Goal: Information Seeking & Learning: Learn about a topic

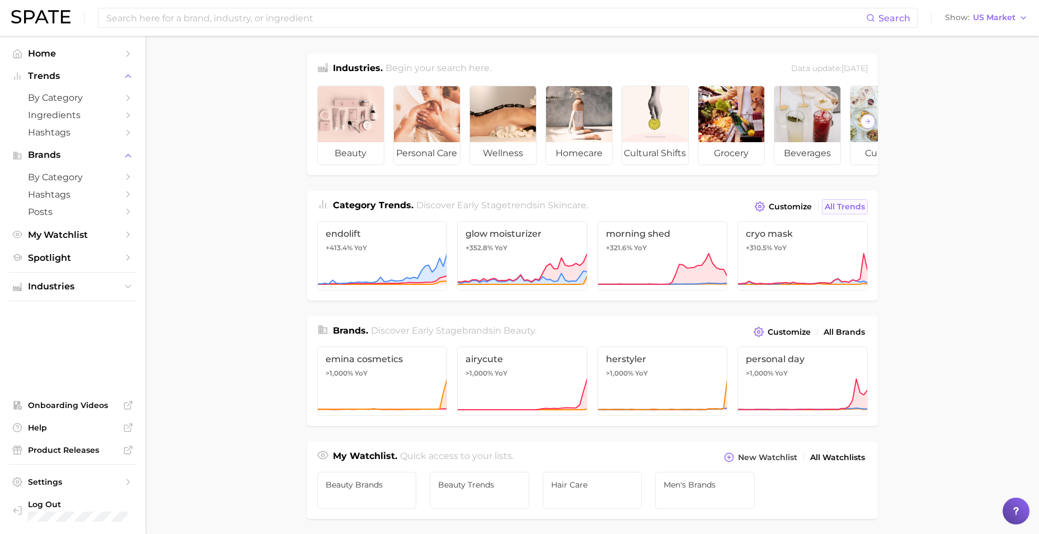
click at [837, 212] on span "All Trends" at bounding box center [845, 207] width 40 height 10
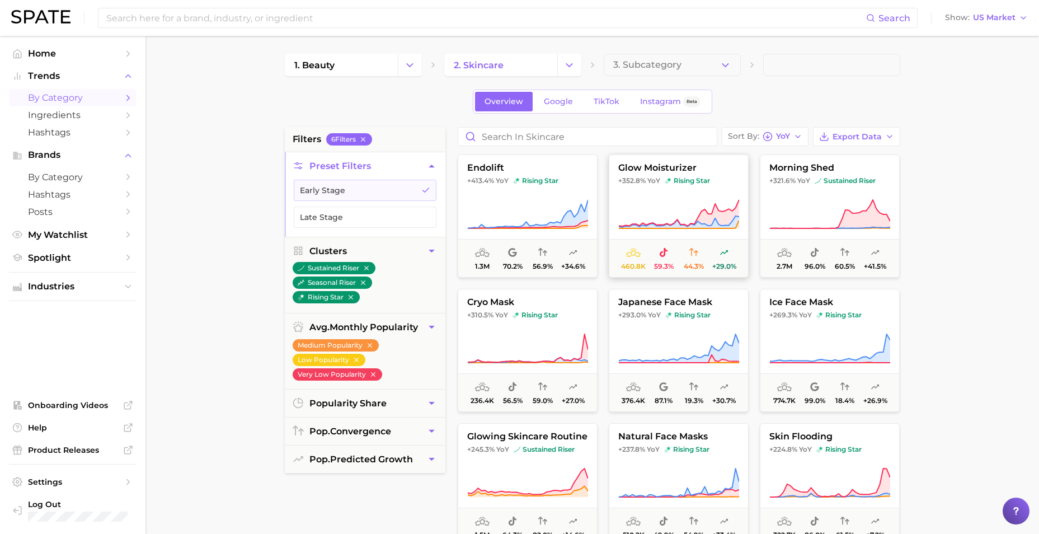
drag, startPoint x: 697, startPoint y: 190, endPoint x: 669, endPoint y: 235, distance: 52.8
drag, startPoint x: 669, startPoint y: 235, endPoint x: 655, endPoint y: 189, distance: 48.0
click at [655, 189] on button "glow moisturizer +352.8% YoY rising star 460.8k 59.3% 44.3% +29.0%" at bounding box center [679, 215] width 140 height 123
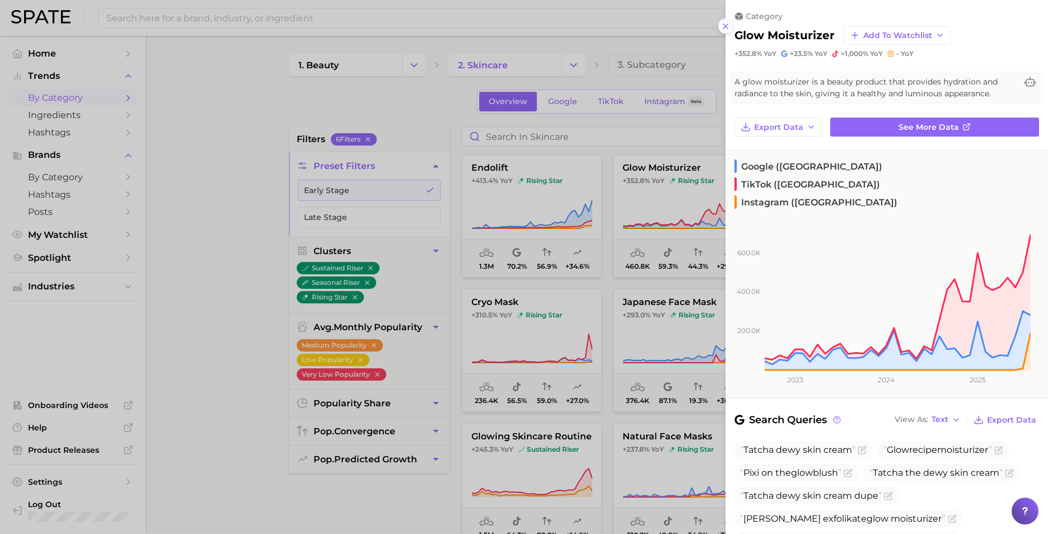
drag, startPoint x: 724, startPoint y: 20, endPoint x: 721, endPoint y: 26, distance: 6.3
click at [724, 20] on button at bounding box center [725, 25] width 15 height 15
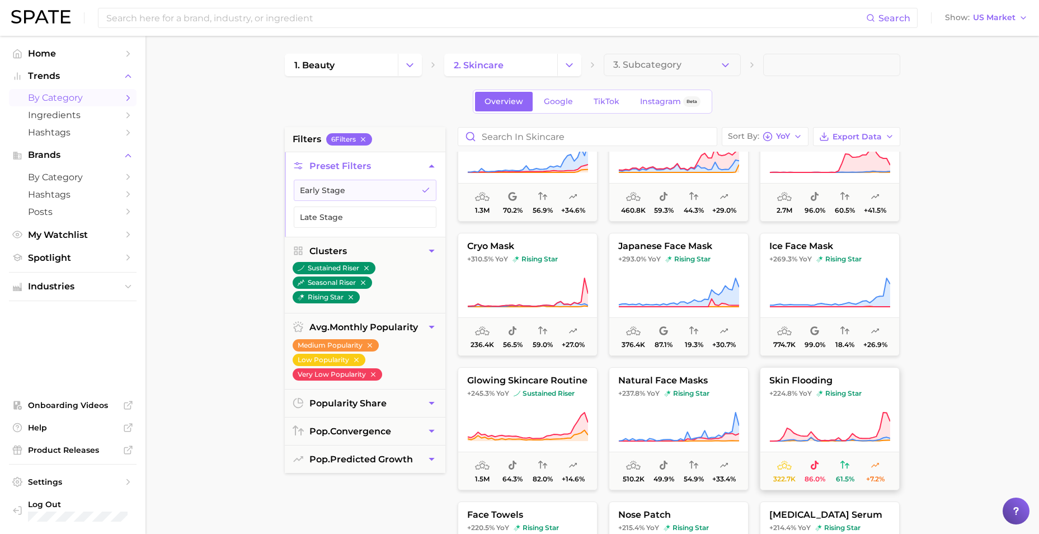
scroll to position [112, 0]
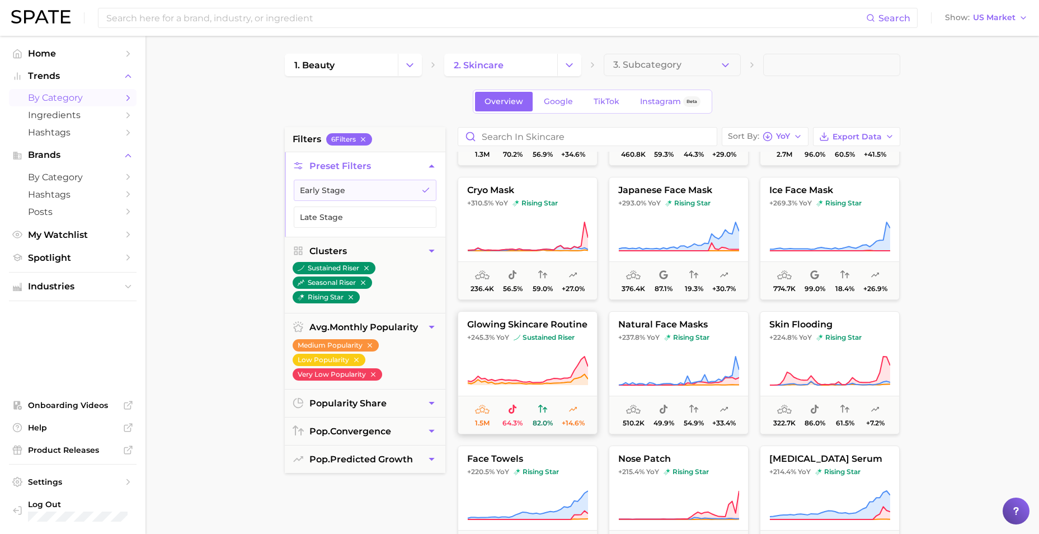
click at [532, 323] on span "glowing skincare routine" at bounding box center [527, 325] width 139 height 10
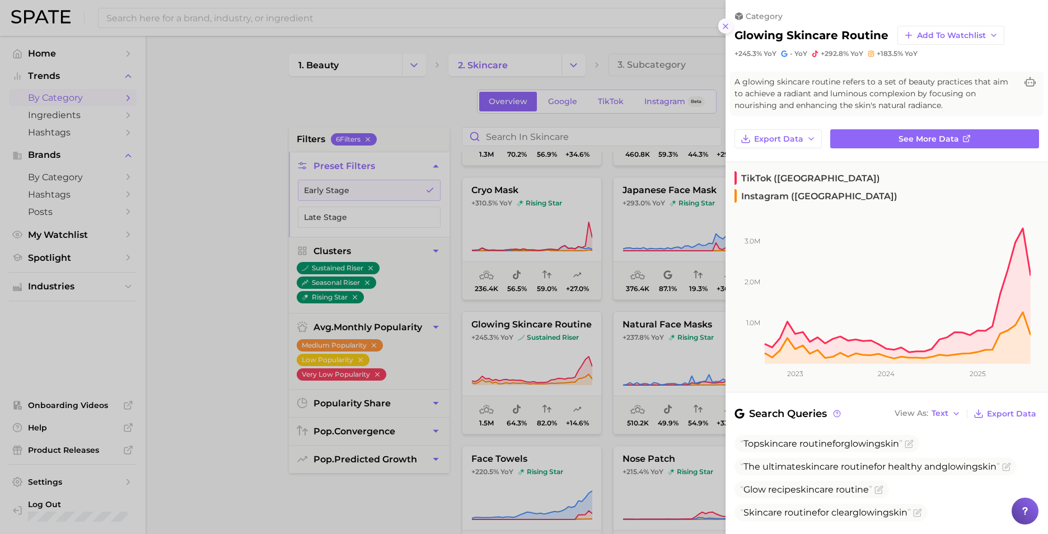
click at [723, 25] on icon at bounding box center [725, 26] width 9 height 9
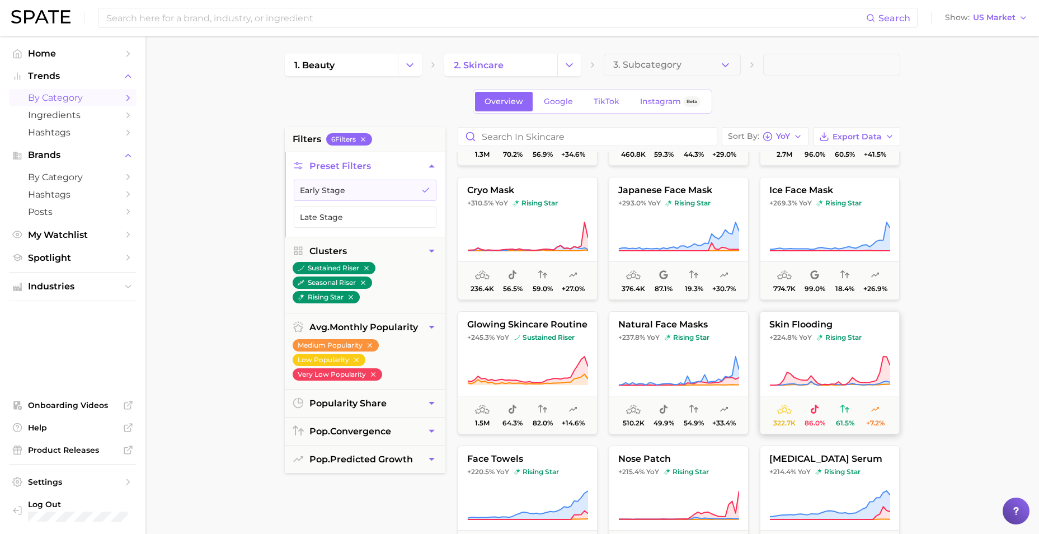
click at [818, 372] on icon at bounding box center [830, 370] width 121 height 31
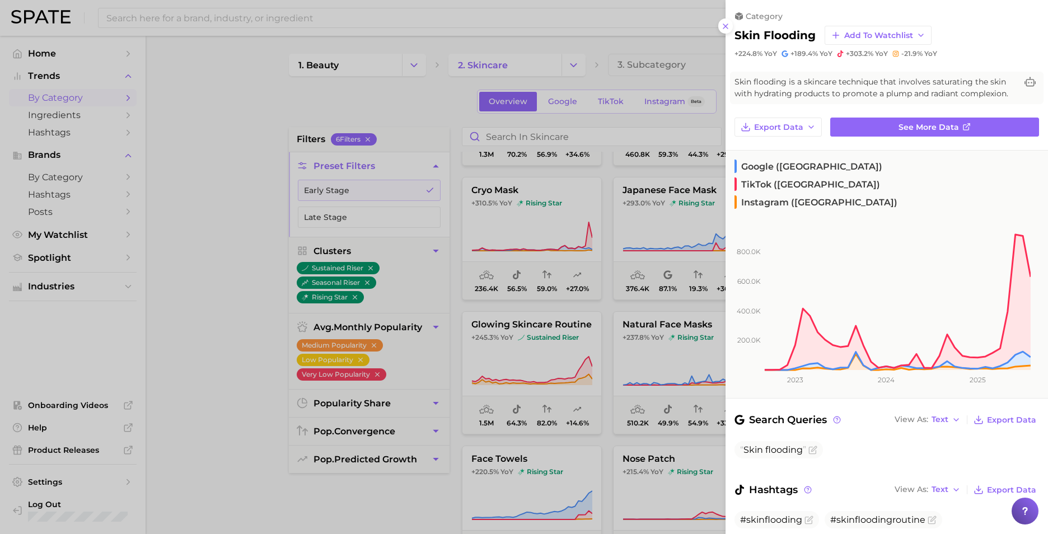
drag, startPoint x: 724, startPoint y: 30, endPoint x: 727, endPoint y: 99, distance: 69.5
click at [724, 30] on icon at bounding box center [725, 26] width 9 height 9
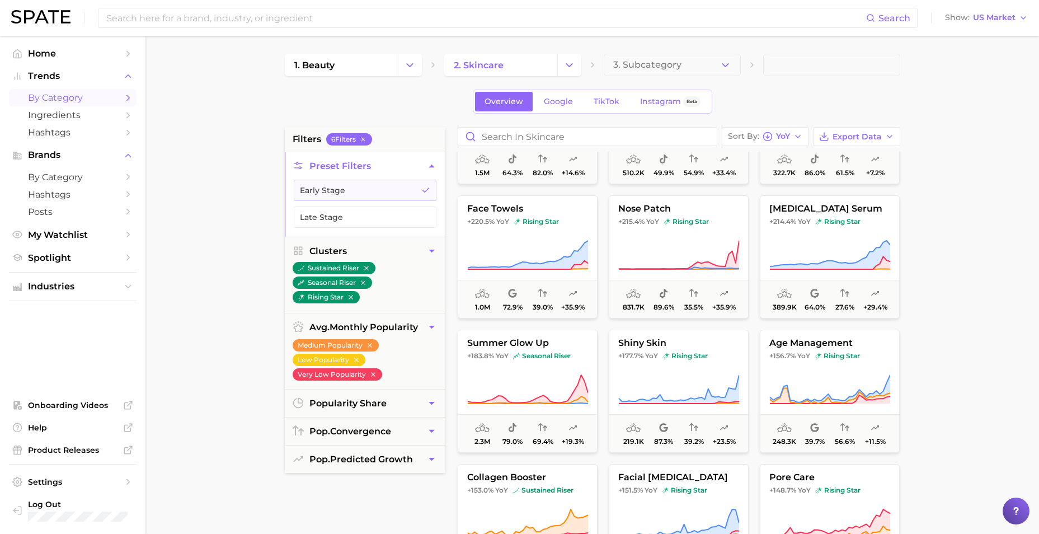
scroll to position [392, 0]
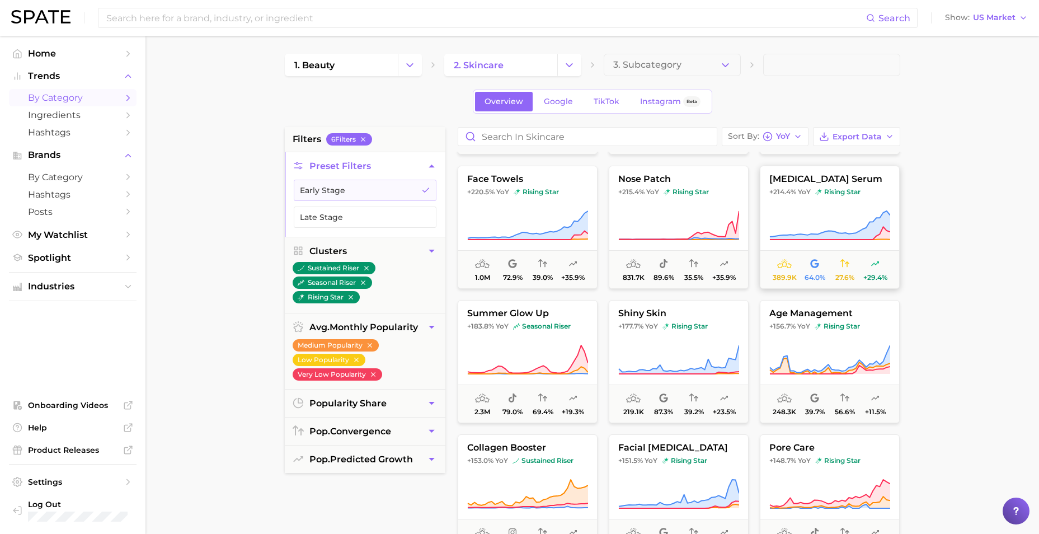
drag, startPoint x: 799, startPoint y: 180, endPoint x: 771, endPoint y: 175, distance: 27.9
click at [767, 175] on span "azelaic acid serum" at bounding box center [830, 179] width 139 height 10
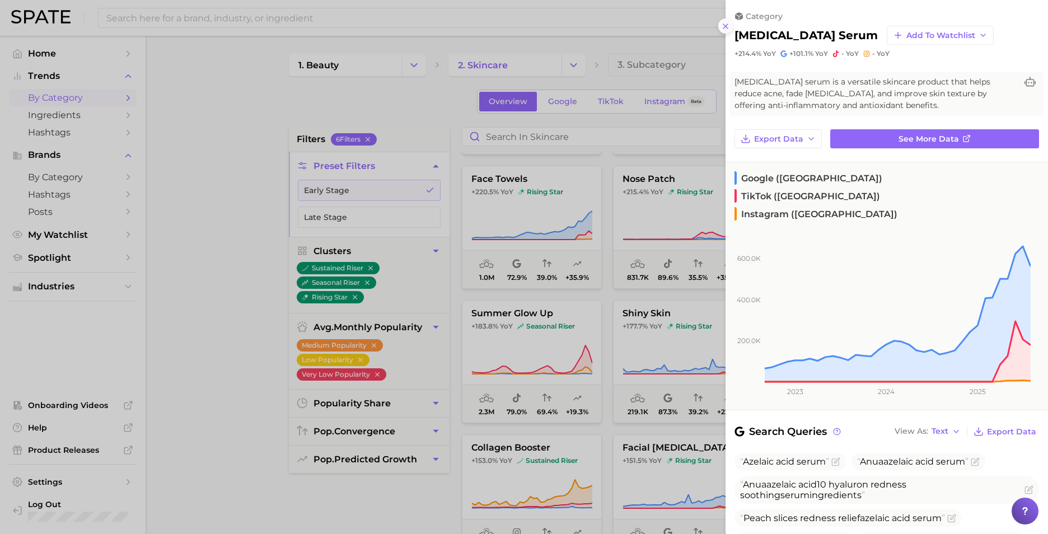
click at [728, 27] on icon at bounding box center [725, 26] width 9 height 9
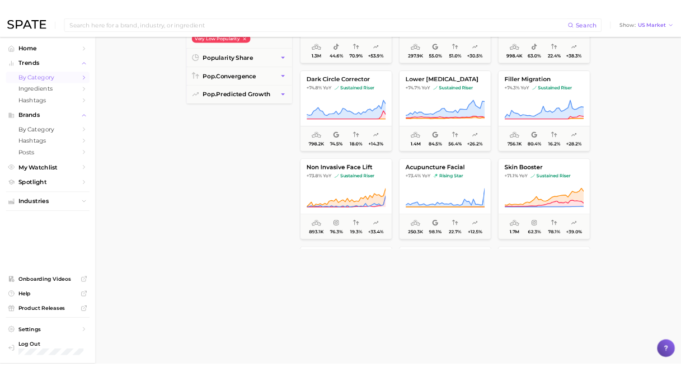
scroll to position [0, 0]
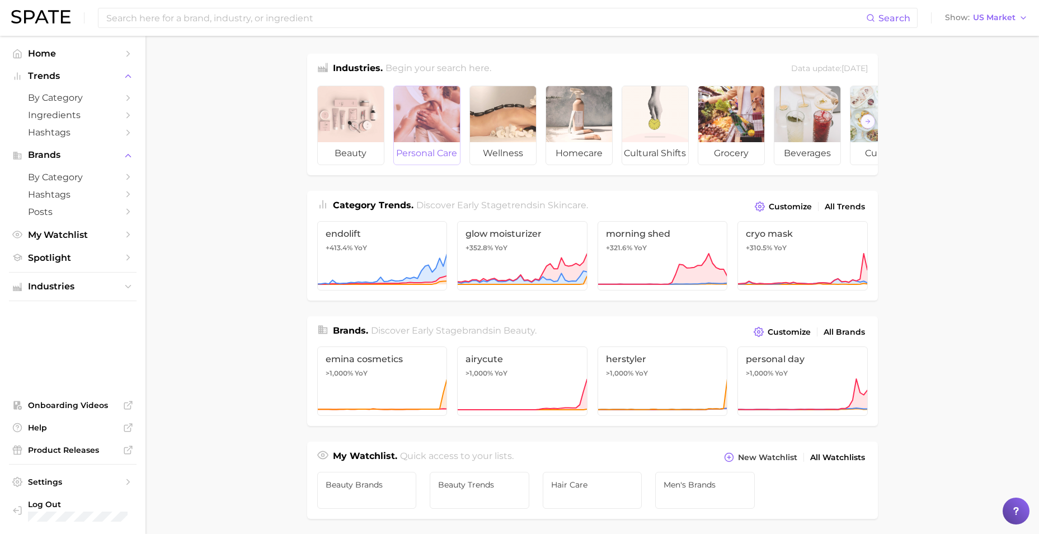
click at [423, 118] on div at bounding box center [427, 114] width 66 height 56
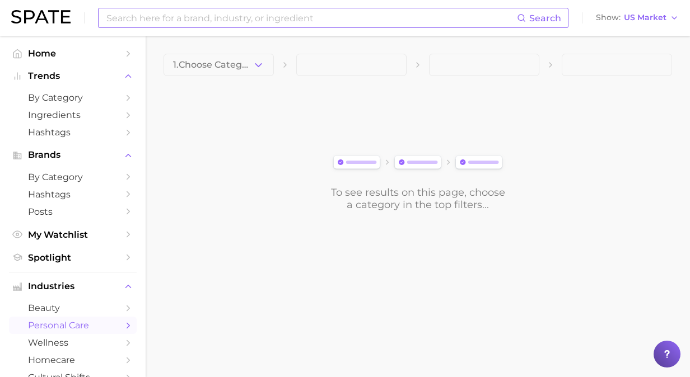
click at [264, 10] on div "Search Show US Market" at bounding box center [344, 18] width 667 height 36
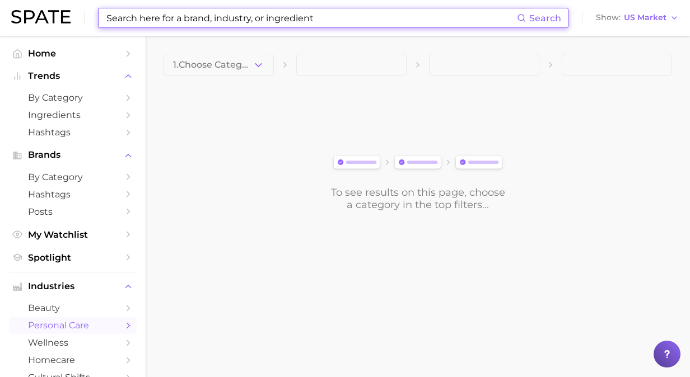
click at [262, 18] on input at bounding box center [310, 17] width 411 height 19
click at [337, 17] on input at bounding box center [310, 17] width 411 height 19
click at [341, 20] on input at bounding box center [310, 17] width 411 height 19
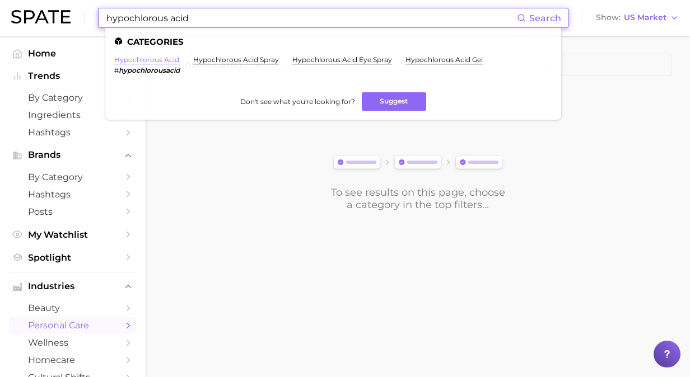
type input "hypochlorous acid"
click at [157, 62] on link "hypochlorous acid" at bounding box center [146, 59] width 65 height 8
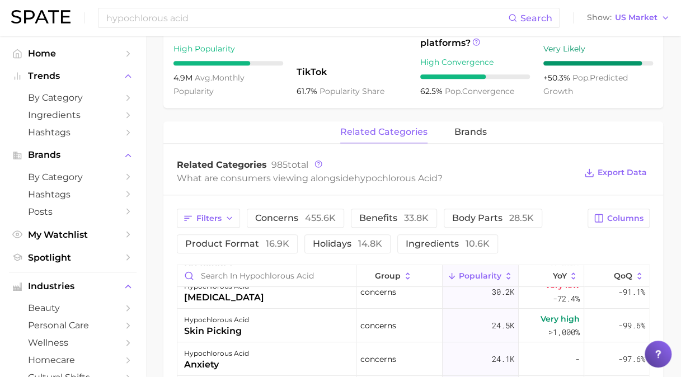
scroll to position [112, 0]
click at [616, 217] on span "Columns" at bounding box center [625, 219] width 36 height 10
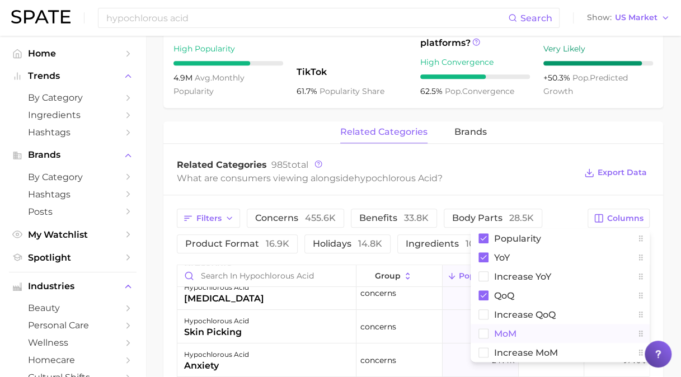
click at [508, 330] on span "MoM" at bounding box center [505, 334] width 22 height 10
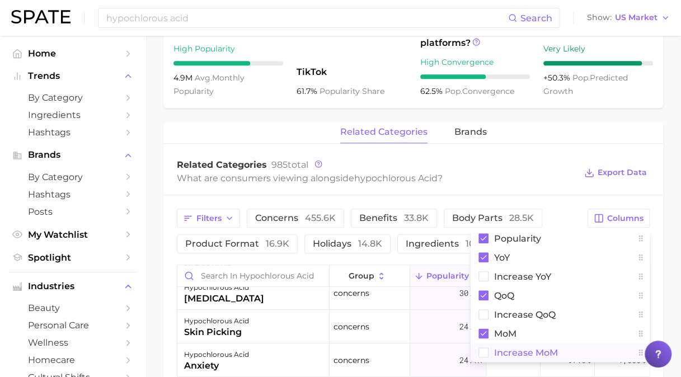
click at [508, 350] on span "Increase MoM" at bounding box center [526, 353] width 64 height 10
click at [664, 219] on main "1. ingredients 2. scientific products 3. hypochlorous acid Overview Google TikT…" at bounding box center [414, 149] width 536 height 1123
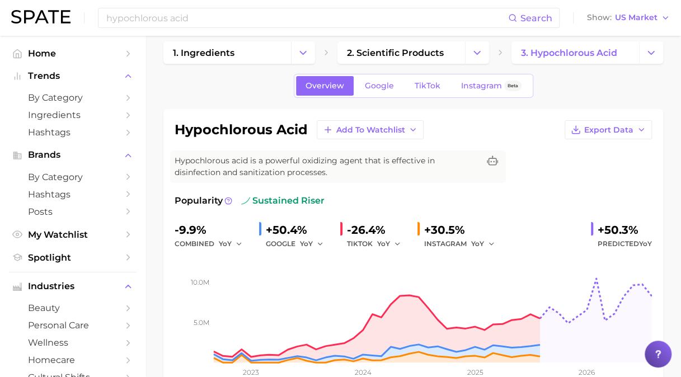
scroll to position [0, 0]
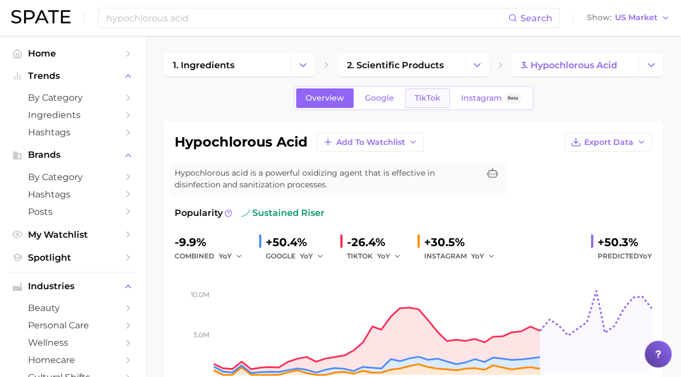
click at [421, 94] on span "TikTok" at bounding box center [428, 98] width 26 height 10
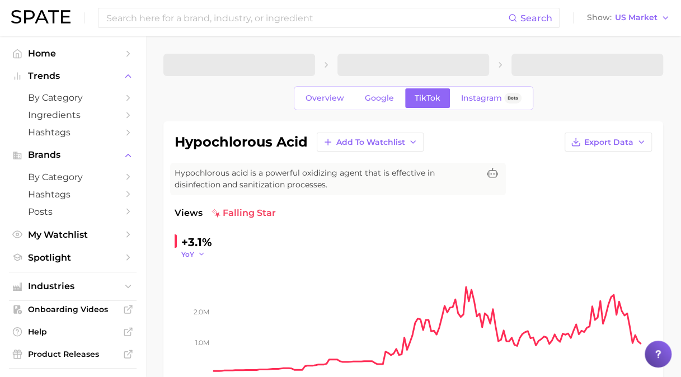
click at [198, 253] on icon "button" at bounding box center [202, 254] width 8 height 8
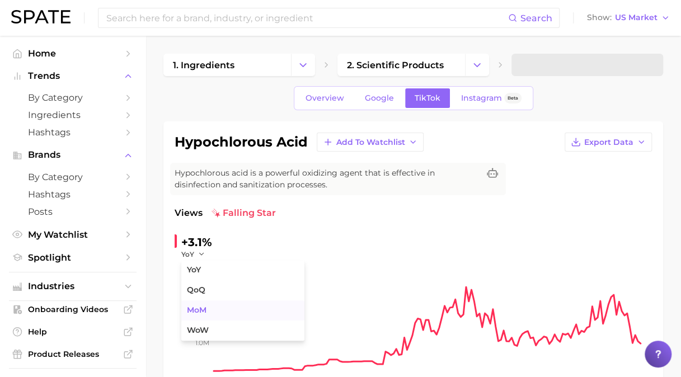
click at [195, 308] on span "MoM" at bounding box center [197, 311] width 20 height 10
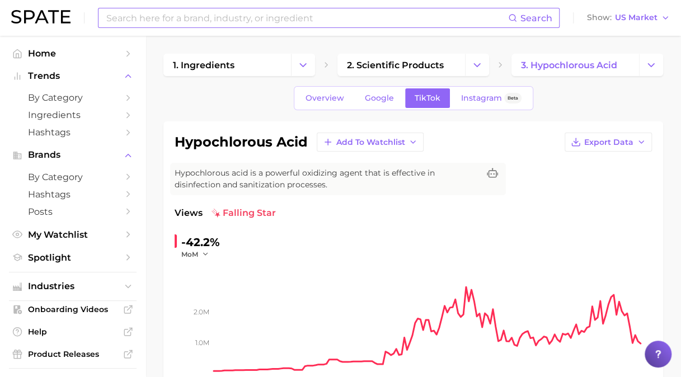
click at [283, 18] on input at bounding box center [306, 17] width 403 height 19
type input "kojic acid"
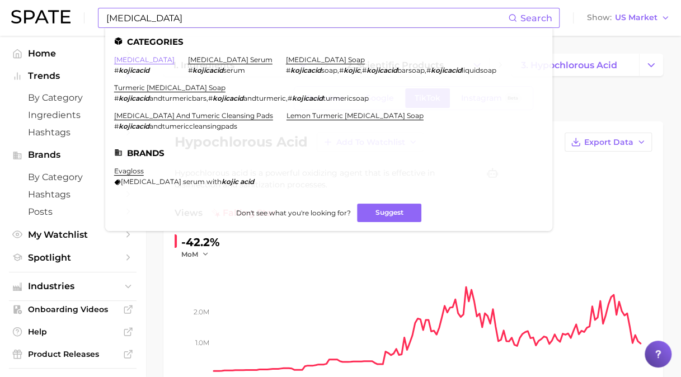
click at [122, 62] on link "kojic acid" at bounding box center [144, 59] width 60 height 8
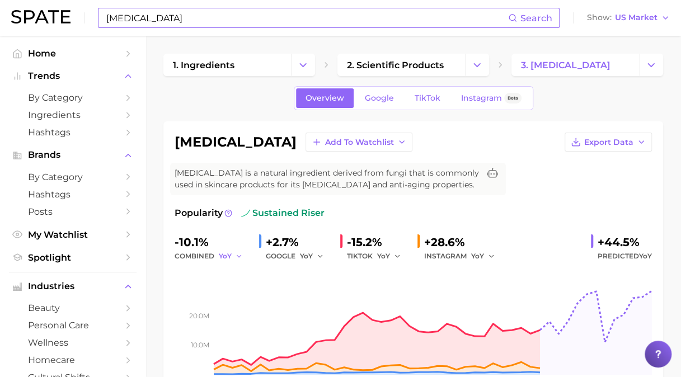
click at [236, 253] on icon "button" at bounding box center [239, 256] width 8 height 8
click at [236, 313] on span "MoM" at bounding box center [234, 315] width 20 height 10
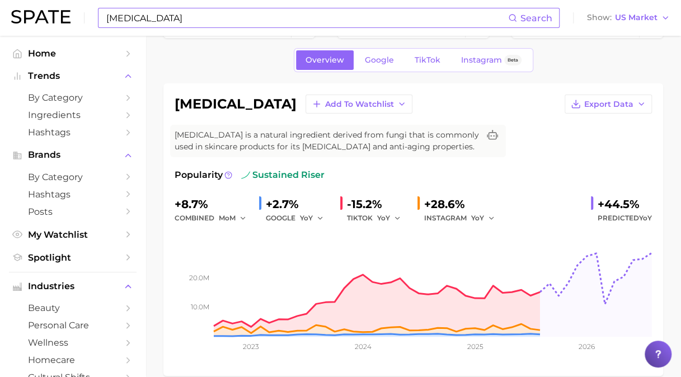
scroll to position [56, 0]
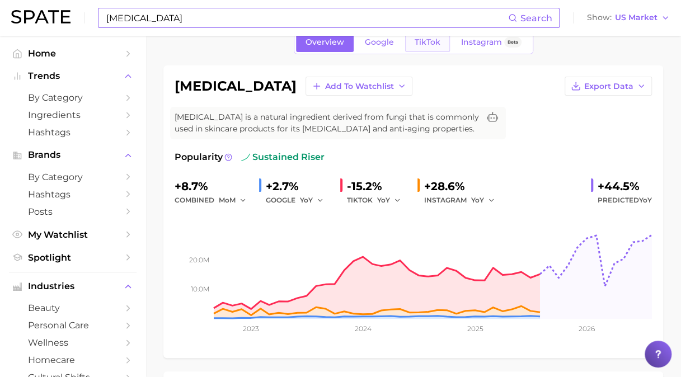
click at [432, 41] on span "TikTok" at bounding box center [428, 42] width 26 height 10
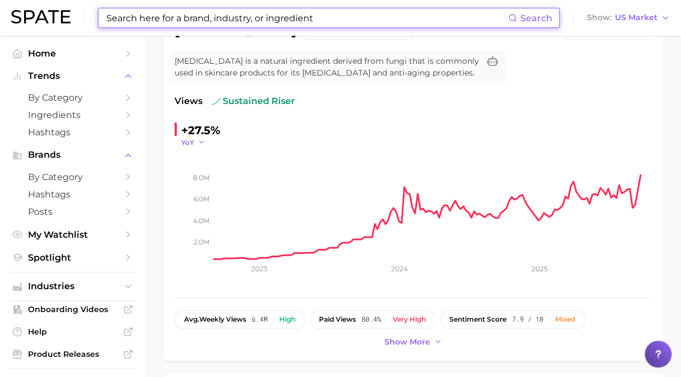
click at [200, 142] on polyline "button" at bounding box center [201, 143] width 4 height 2
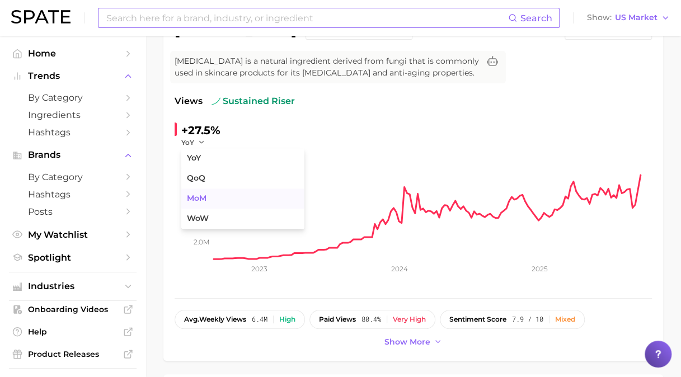
click at [205, 197] on span "MoM" at bounding box center [197, 199] width 20 height 10
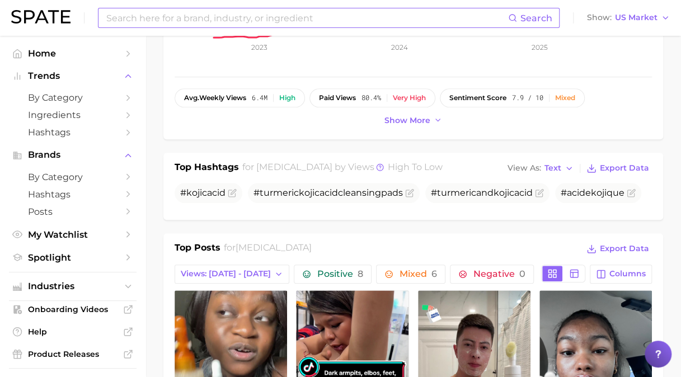
scroll to position [336, 0]
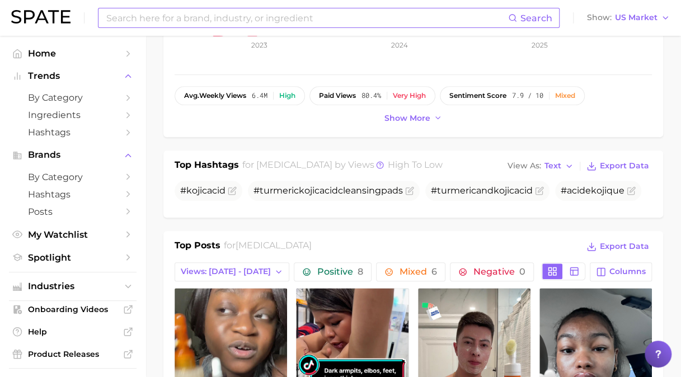
click at [226, 16] on input at bounding box center [306, 17] width 403 height 19
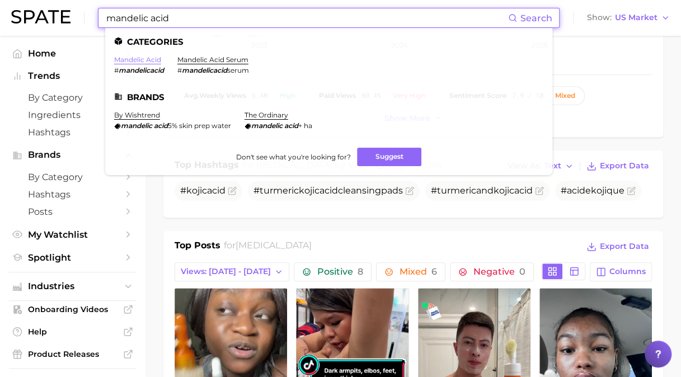
type input "mandelic acid"
click at [132, 61] on link "mandelic acid" at bounding box center [137, 59] width 47 height 8
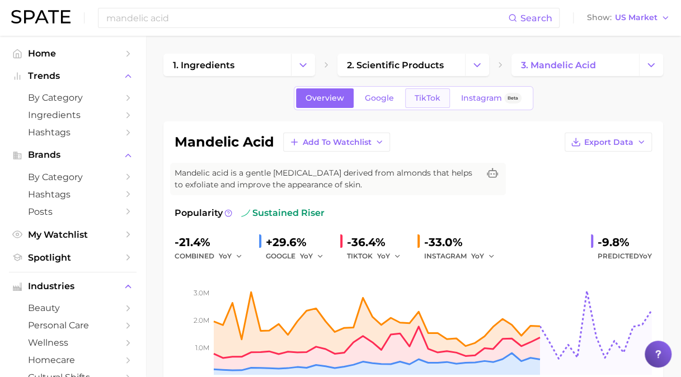
click at [425, 95] on span "TikTok" at bounding box center [428, 98] width 26 height 10
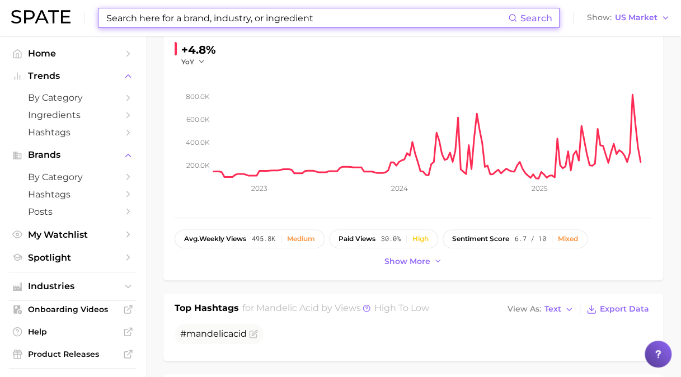
scroll to position [194, 0]
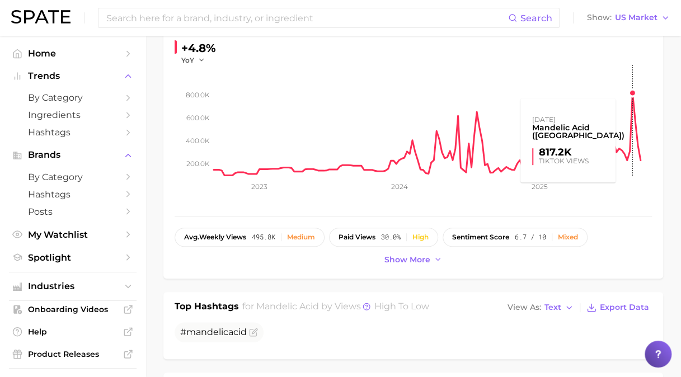
click at [634, 98] on rect at bounding box center [433, 121] width 438 height 112
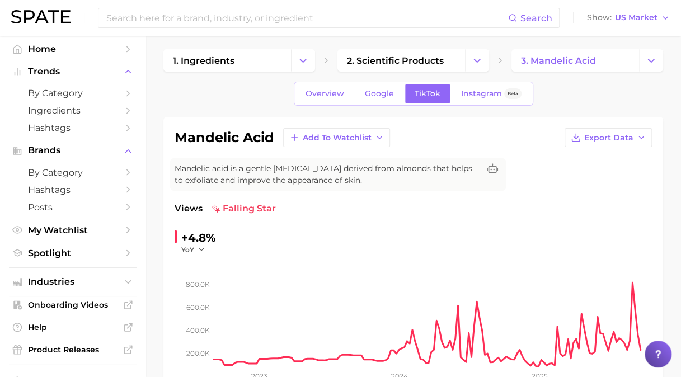
scroll to position [0, 0]
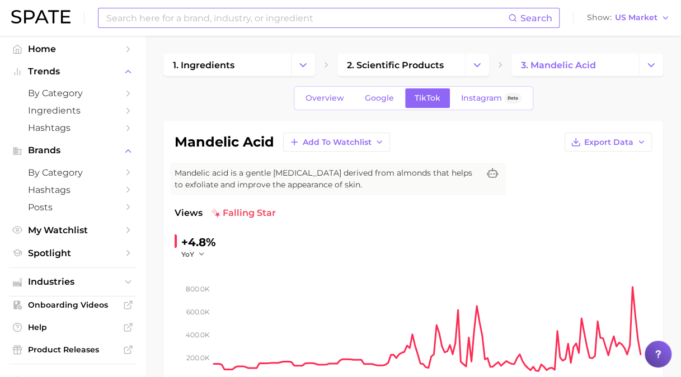
click at [224, 17] on input at bounding box center [306, 17] width 403 height 19
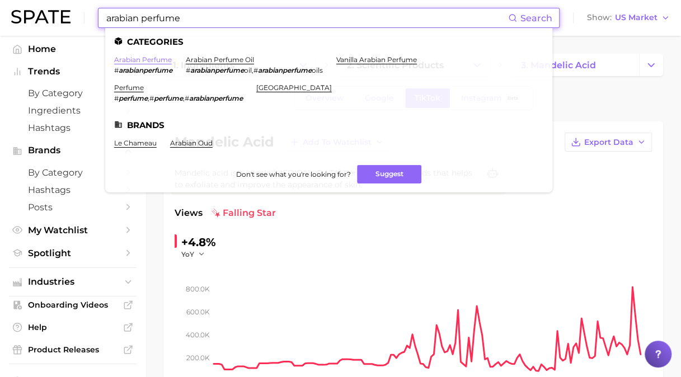
type input "arabian perfume"
click at [137, 62] on link "arabian perfume" at bounding box center [143, 59] width 58 height 8
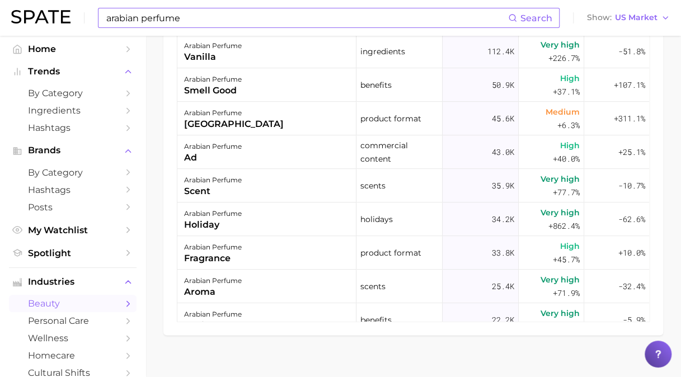
scroll to position [781, 0]
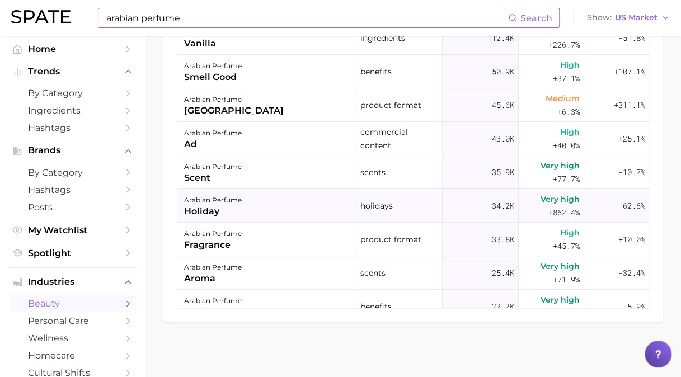
click at [287, 205] on div "arabian perfume holiday" at bounding box center [266, 206] width 179 height 34
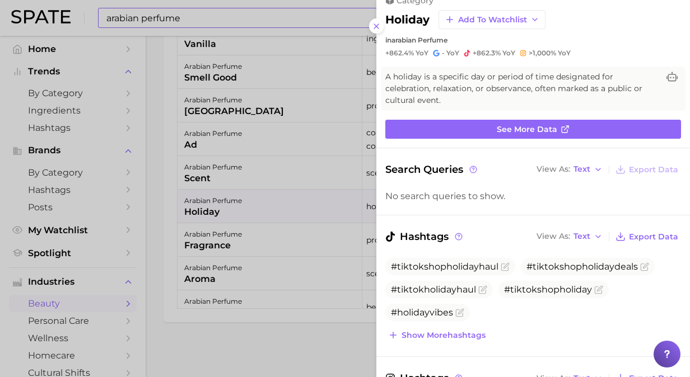
scroll to position [0, 0]
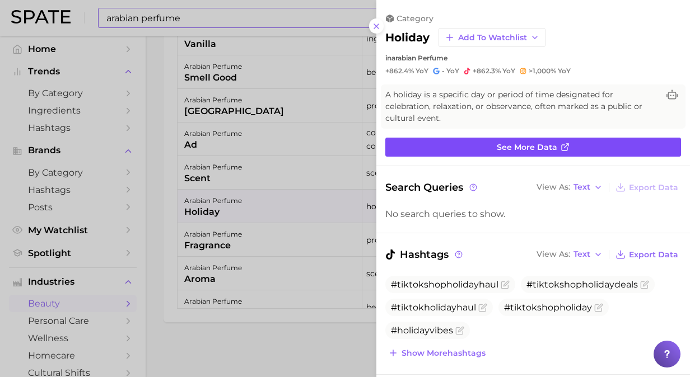
click at [546, 146] on span "See more data" at bounding box center [526, 148] width 60 height 10
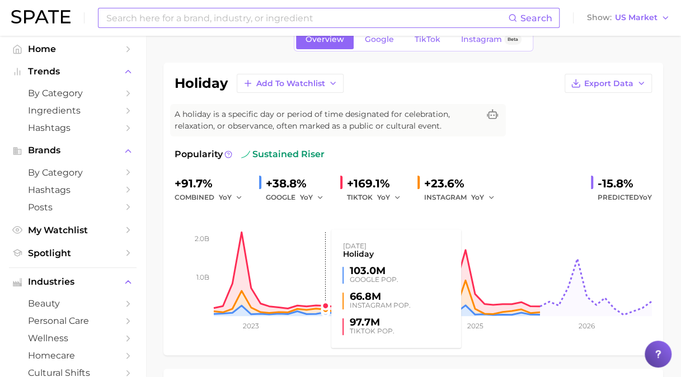
scroll to position [56, 0]
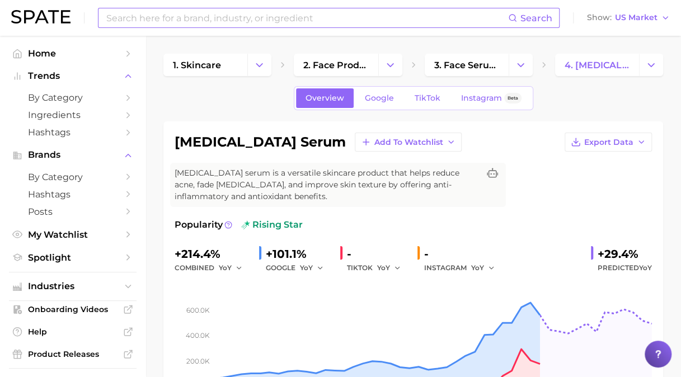
click at [354, 13] on input at bounding box center [306, 17] width 403 height 19
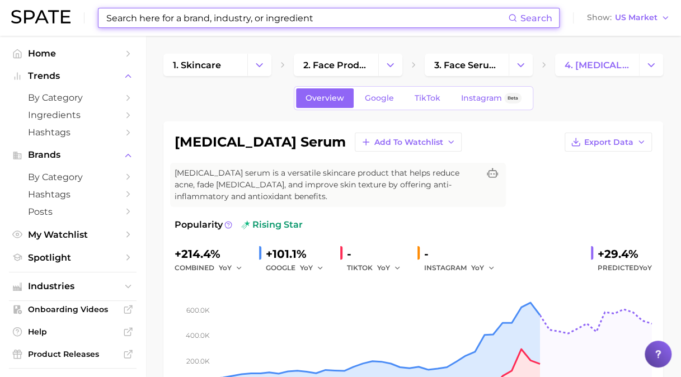
type input "a"
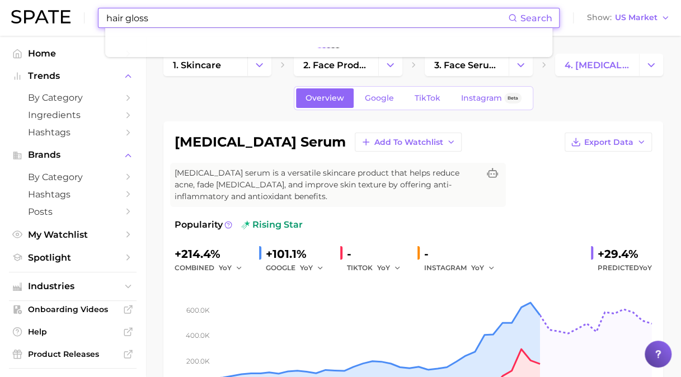
type input "hair gloss"
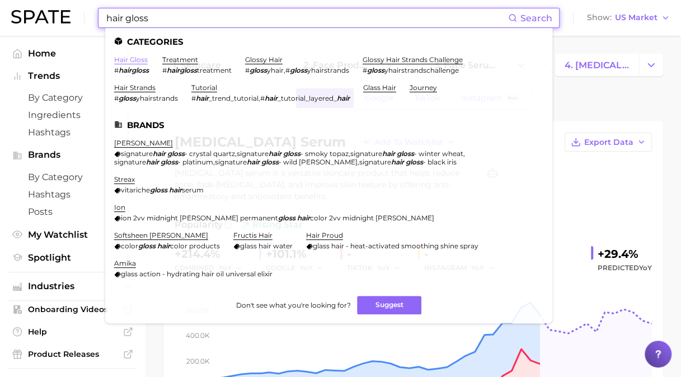
click at [135, 59] on link "hair gloss" at bounding box center [131, 59] width 34 height 8
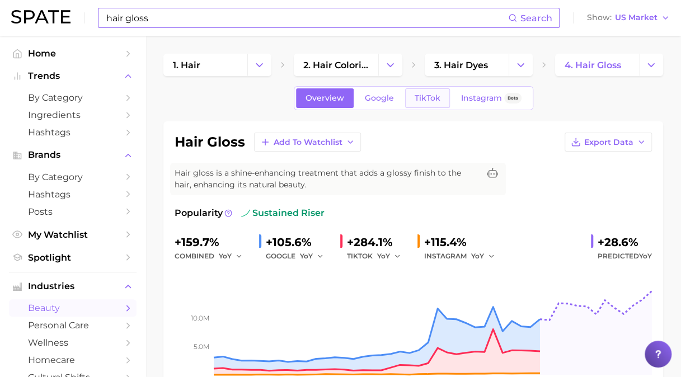
click at [428, 100] on span "TikTok" at bounding box center [428, 98] width 26 height 10
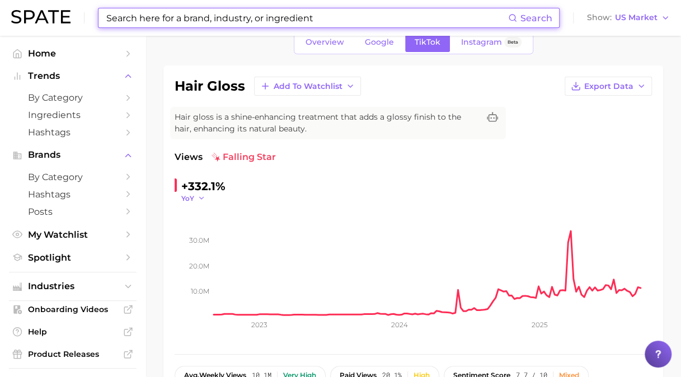
click at [191, 195] on span "YoY" at bounding box center [187, 199] width 13 height 10
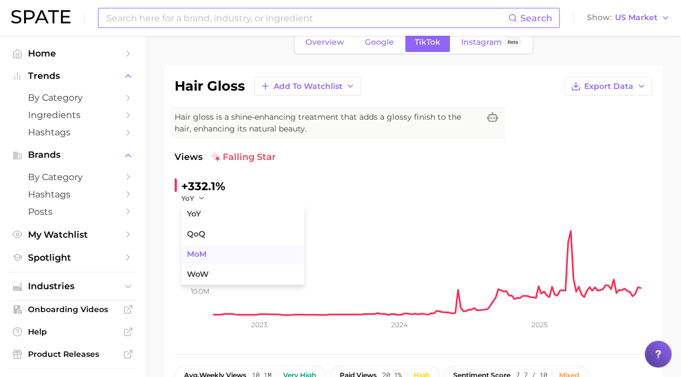
click at [206, 250] on span "MoM" at bounding box center [197, 255] width 20 height 10
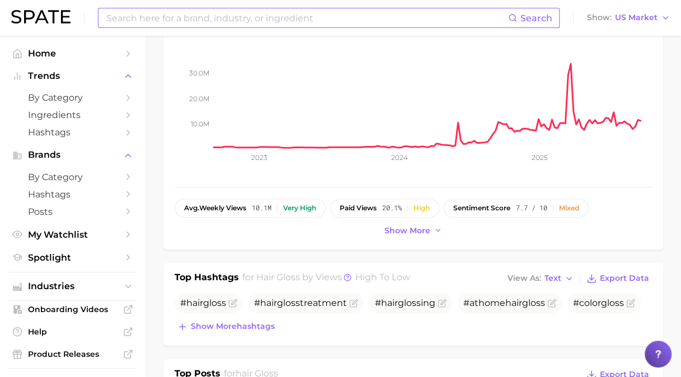
scroll to position [224, 0]
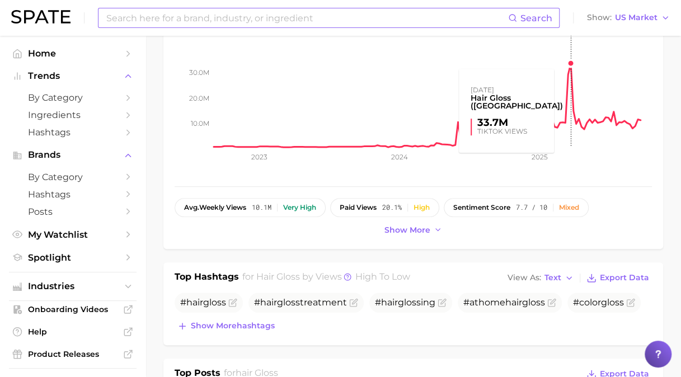
click at [569, 65] on rect at bounding box center [433, 91] width 438 height 112
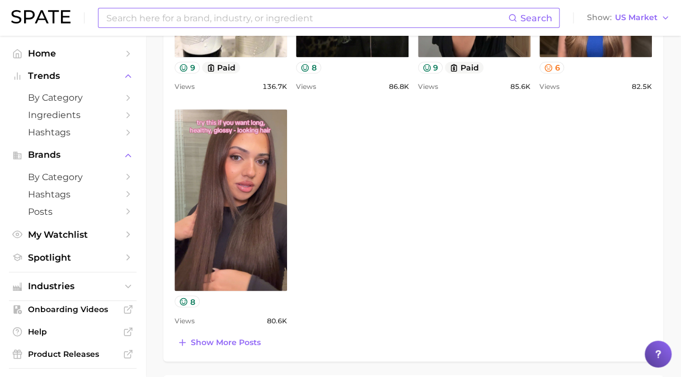
scroll to position [801, 0]
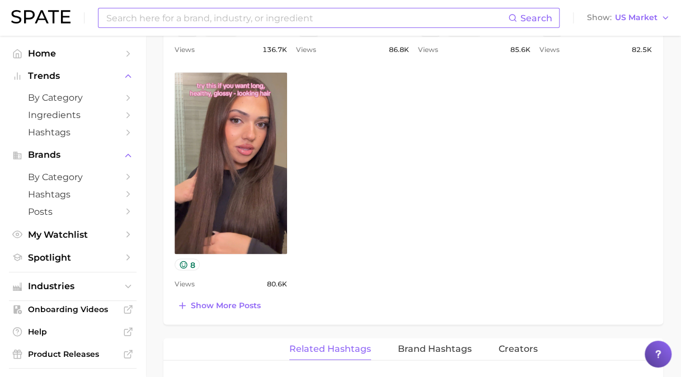
click at [377, 16] on input at bounding box center [306, 17] width 403 height 19
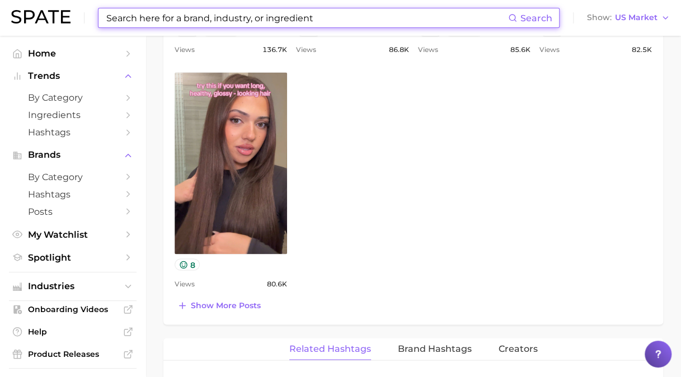
type input "d"
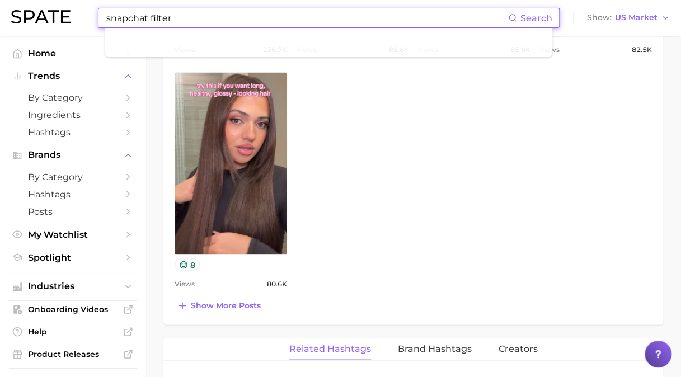
type input "snapchat filter"
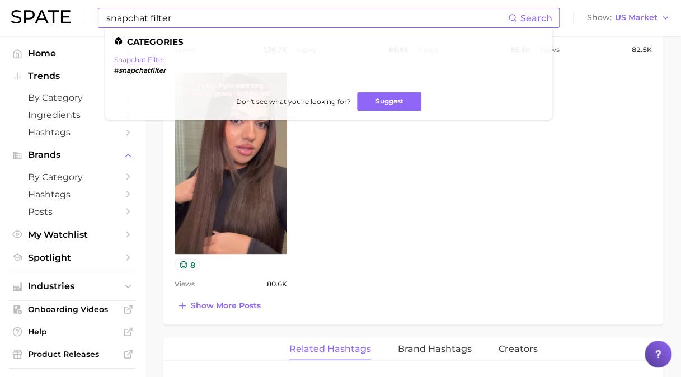
drag, startPoint x: 137, startPoint y: 58, endPoint x: 156, endPoint y: 62, distance: 19.4
click at [137, 58] on link "snapchat filter" at bounding box center [139, 59] width 51 height 8
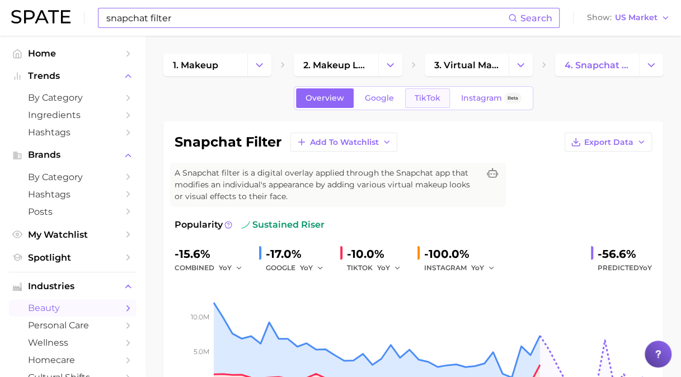
click at [429, 100] on span "TikTok" at bounding box center [428, 98] width 26 height 10
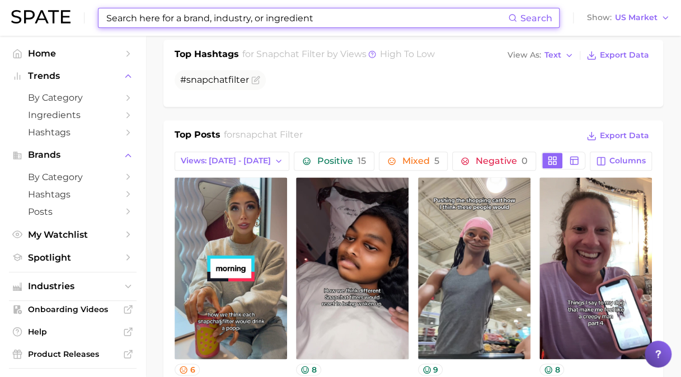
scroll to position [447, 0]
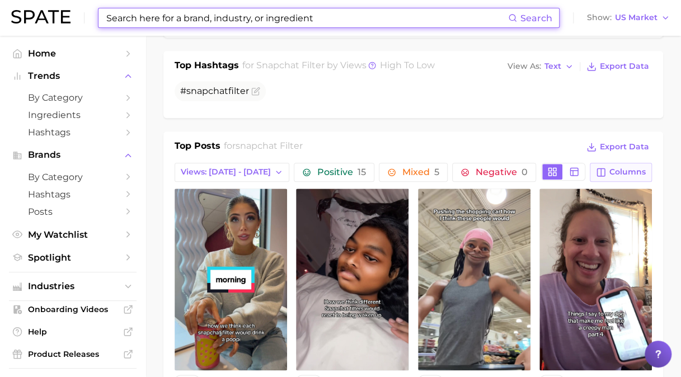
click at [616, 174] on span "Columns" at bounding box center [628, 172] width 36 height 10
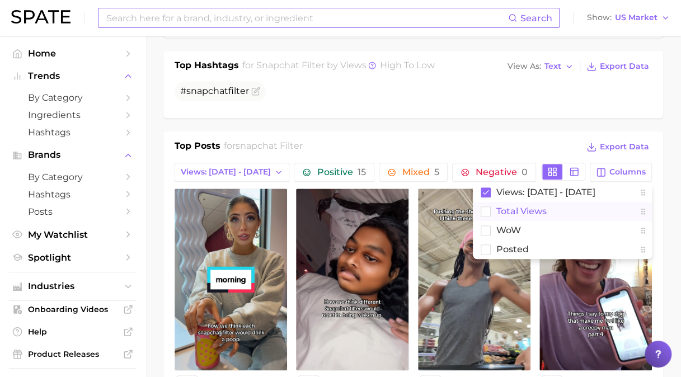
click at [514, 207] on span "Total Views" at bounding box center [521, 212] width 50 height 10
drag, startPoint x: 499, startPoint y: 245, endPoint x: 505, endPoint y: 240, distance: 8.0
click at [501, 245] on span "Posted" at bounding box center [512, 250] width 32 height 10
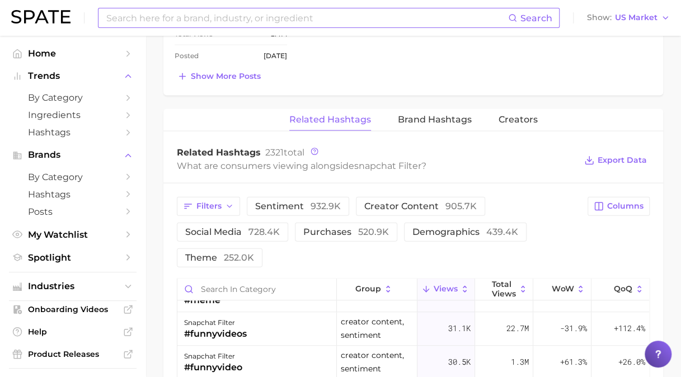
scroll to position [1132, 0]
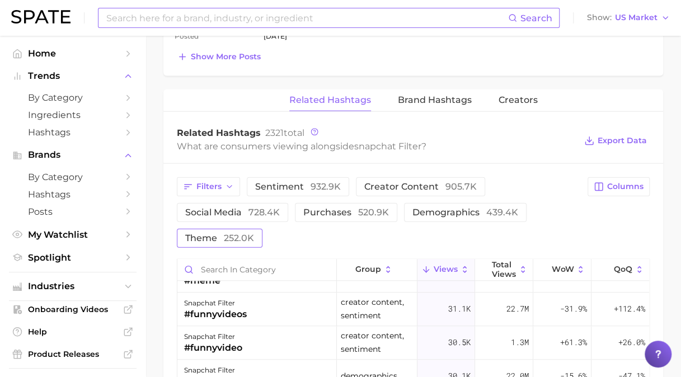
click at [193, 236] on span "theme 252.0k" at bounding box center [219, 238] width 69 height 9
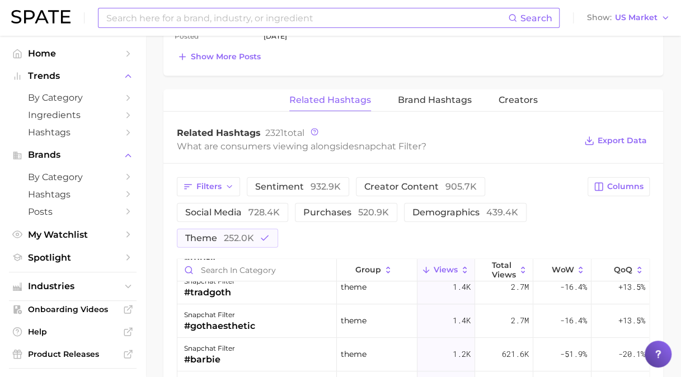
scroll to position [336, 0]
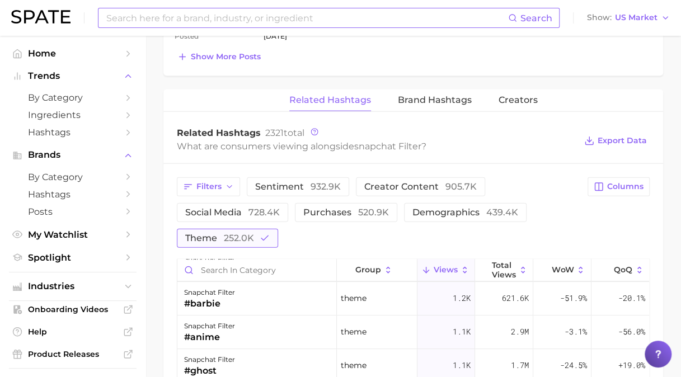
click at [226, 235] on span "252.0k" at bounding box center [239, 238] width 30 height 11
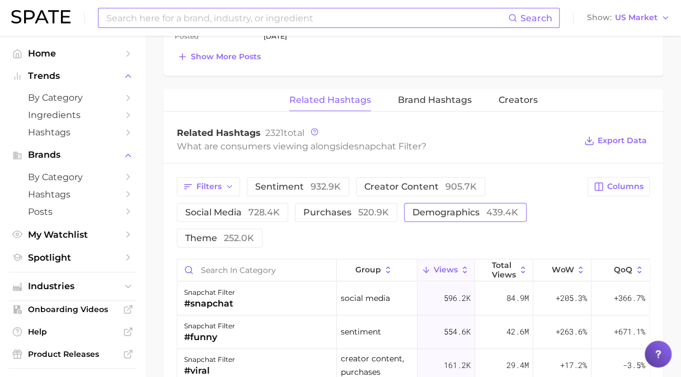
click at [433, 208] on span "demographics 439.4k" at bounding box center [465, 212] width 106 height 9
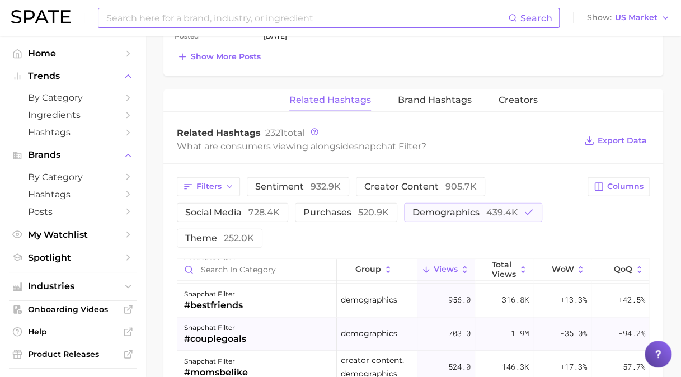
scroll to position [896, 0]
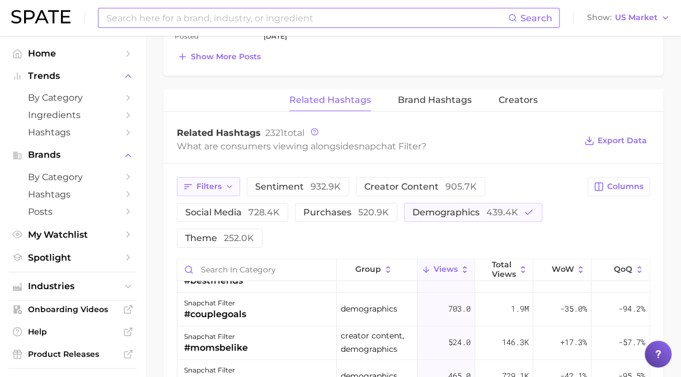
click at [219, 182] on span "Filters" at bounding box center [208, 187] width 25 height 10
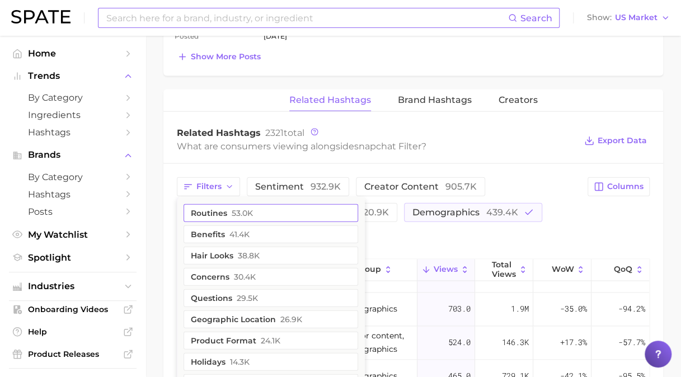
click at [238, 213] on span "53.0k" at bounding box center [242, 213] width 21 height 9
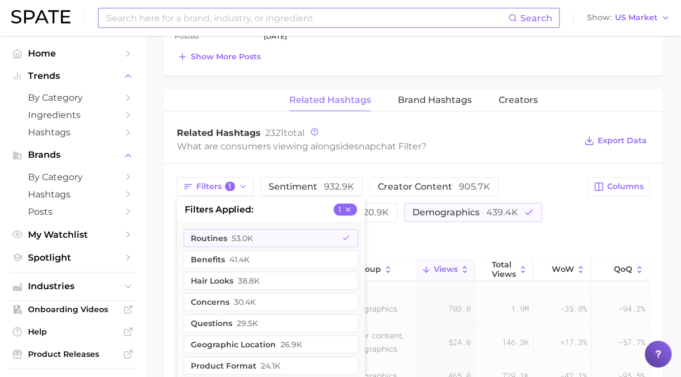
scroll to position [0, 0]
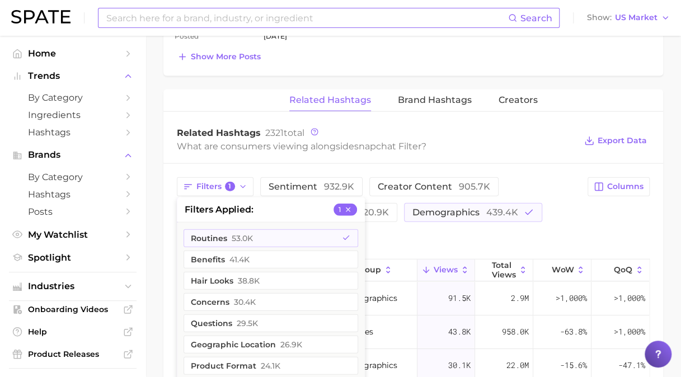
click at [602, 229] on div "Filters 1 filters applied 1 routines 53.0k benefits 41.4k hair looks 38.8k conc…" at bounding box center [413, 212] width 473 height 71
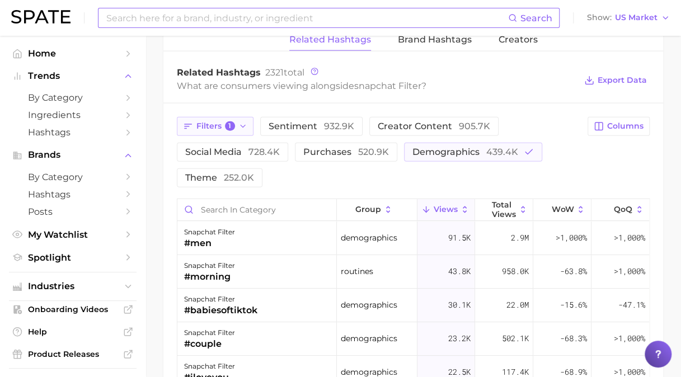
click at [247, 124] on button "Filters 1" at bounding box center [215, 126] width 77 height 19
click at [458, 143] on button "demographics 439.4k" at bounding box center [473, 152] width 138 height 19
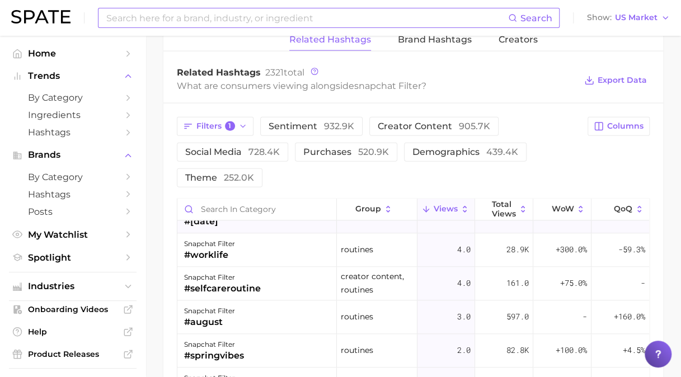
scroll to position [728, 0]
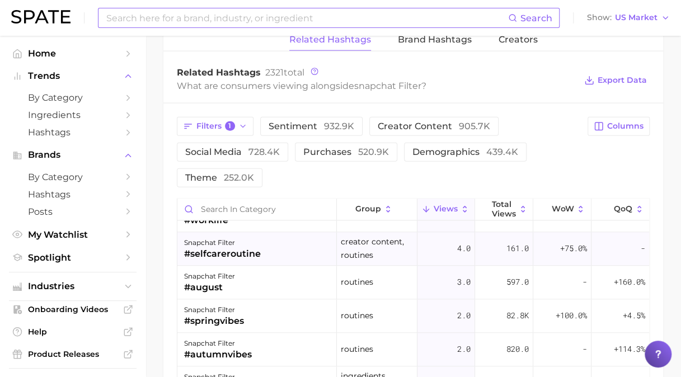
click at [265, 257] on div "snapchat filter #selfcareroutine" at bounding box center [257, 250] width 160 height 34
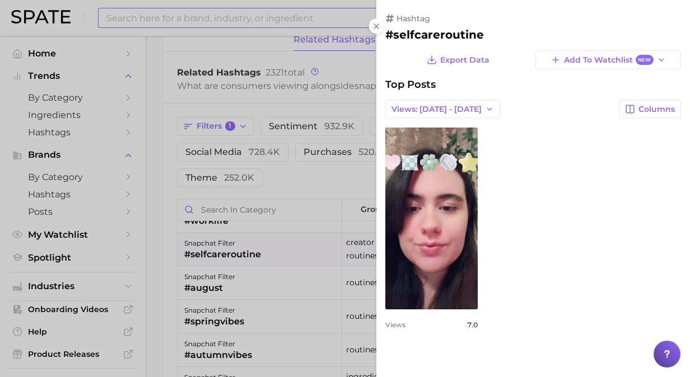
scroll to position [0, 0]
click at [381, 29] on button at bounding box center [376, 25] width 15 height 15
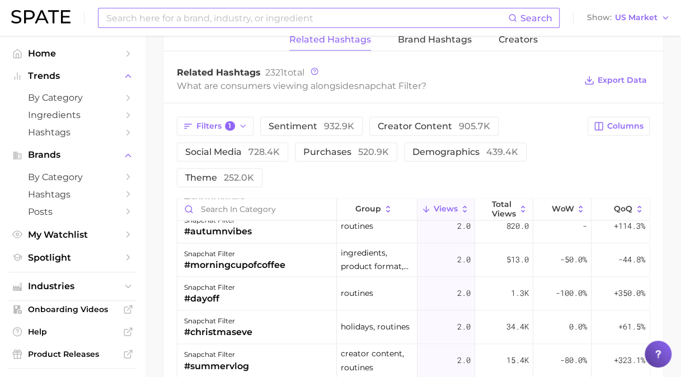
scroll to position [896, 0]
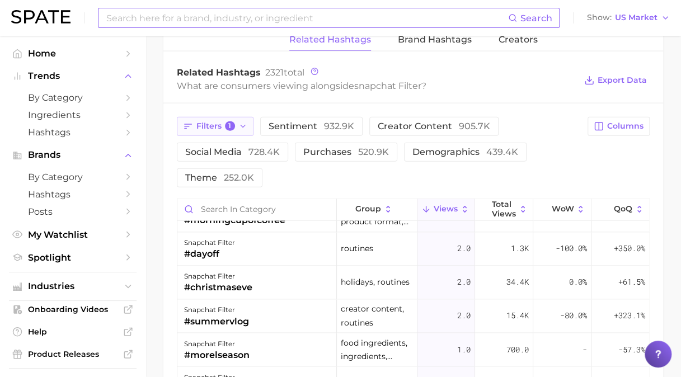
click at [238, 122] on icon "button" at bounding box center [242, 126] width 9 height 9
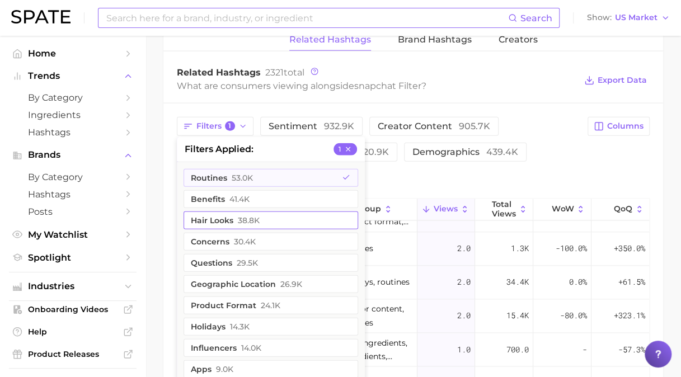
click at [269, 216] on button "hair looks 38.8k" at bounding box center [271, 221] width 175 height 18
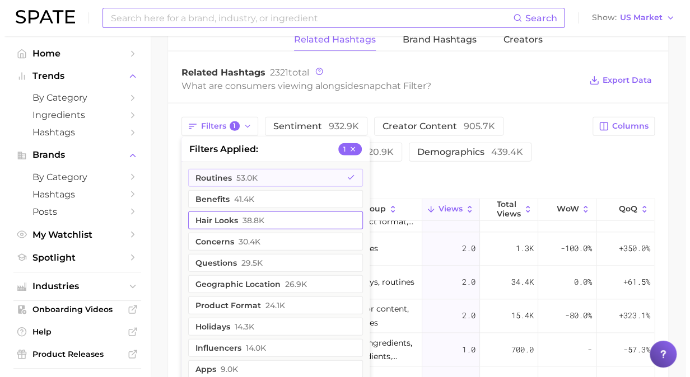
scroll to position [0, 0]
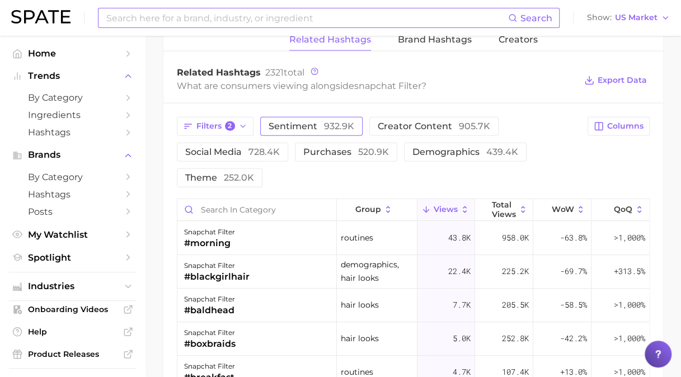
click at [325, 121] on span "932.9k" at bounding box center [339, 126] width 30 height 11
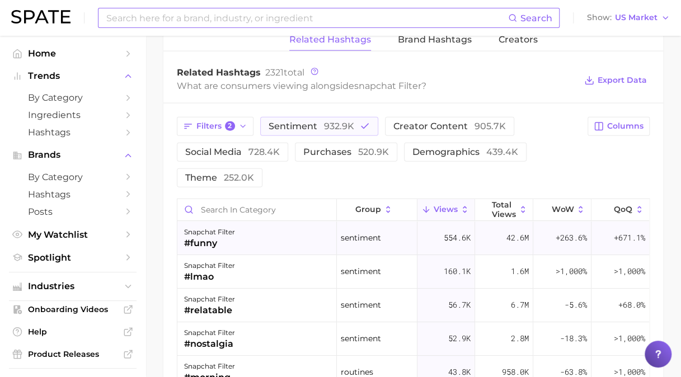
click at [236, 243] on div "snapchat filter #funny" at bounding box center [257, 239] width 160 height 34
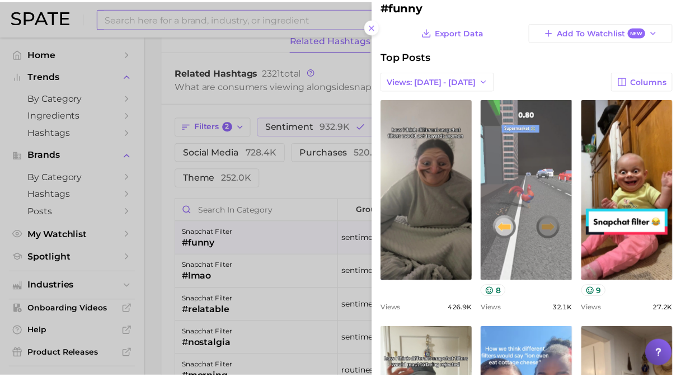
scroll to position [56, 0]
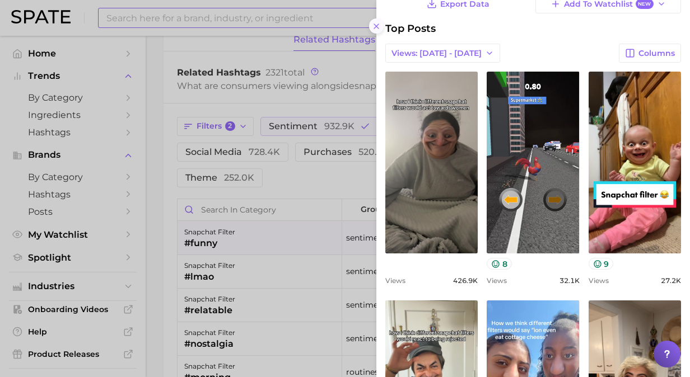
click at [376, 24] on icon at bounding box center [376, 26] width 9 height 9
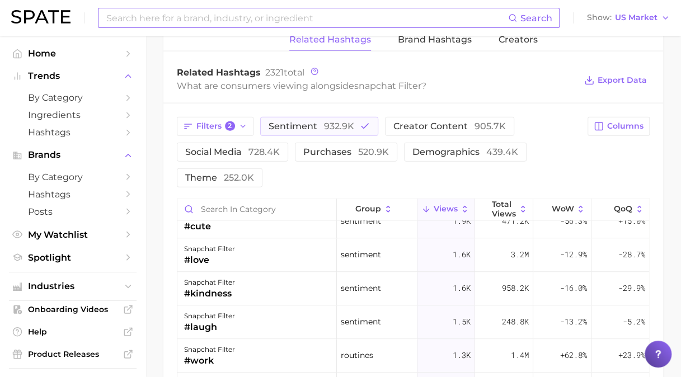
scroll to position [560, 0]
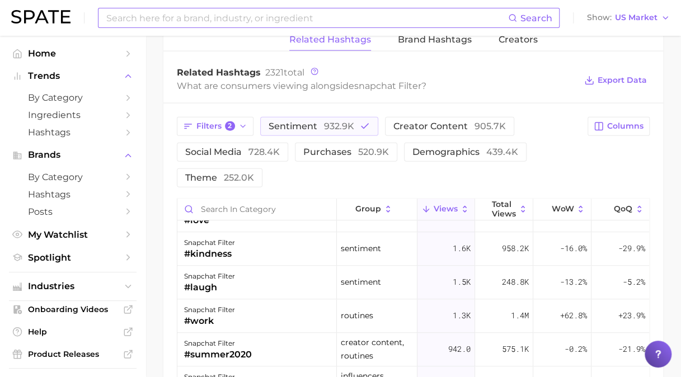
click at [401, 17] on input at bounding box center [306, 17] width 403 height 19
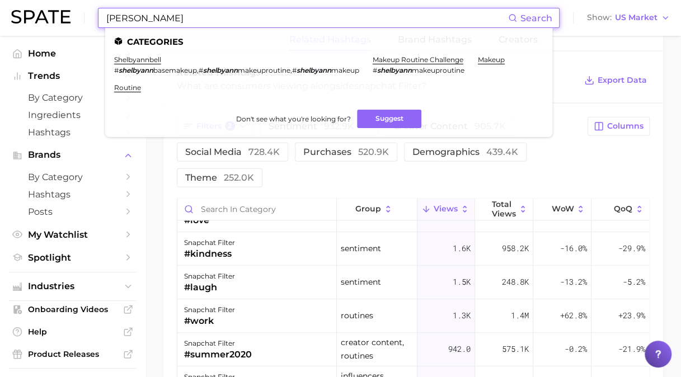
type input "shelby ann"
click at [133, 66] on em "shelbyann" at bounding box center [136, 70] width 35 height 8
click at [135, 60] on link "shelbyannbell" at bounding box center [137, 59] width 47 height 8
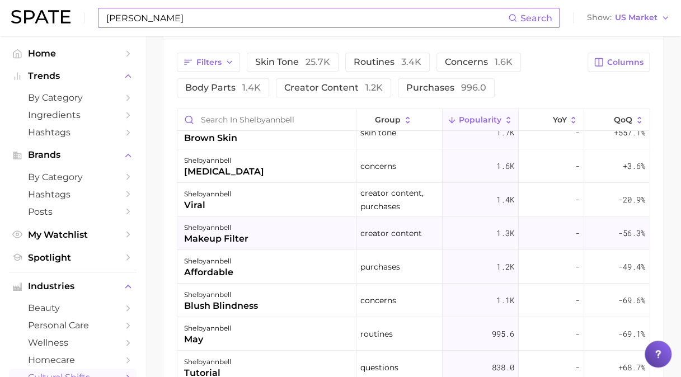
scroll to position [168, 0]
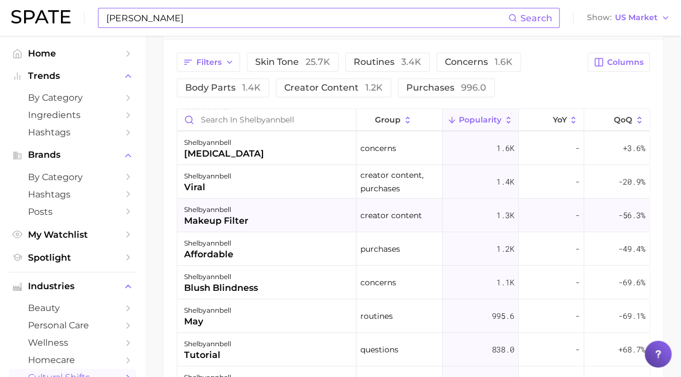
click at [283, 215] on div "shelbyannbell makeup filter" at bounding box center [266, 216] width 179 height 34
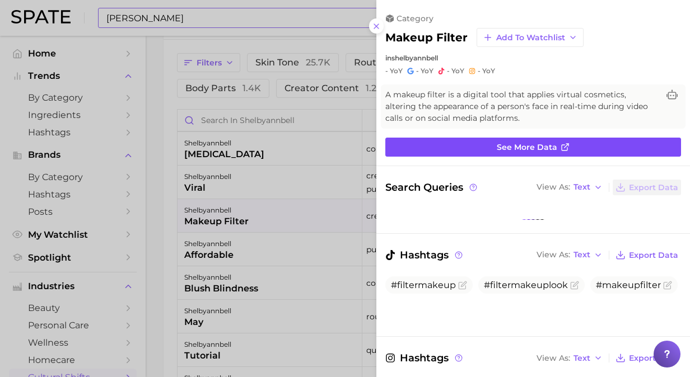
scroll to position [0, 0]
click at [515, 147] on span "See more data" at bounding box center [526, 148] width 60 height 10
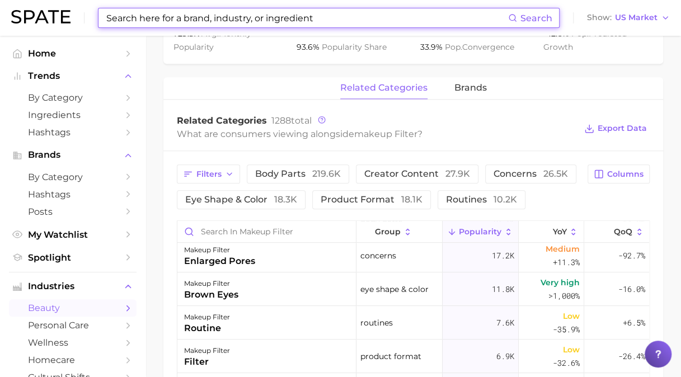
scroll to position [280, 0]
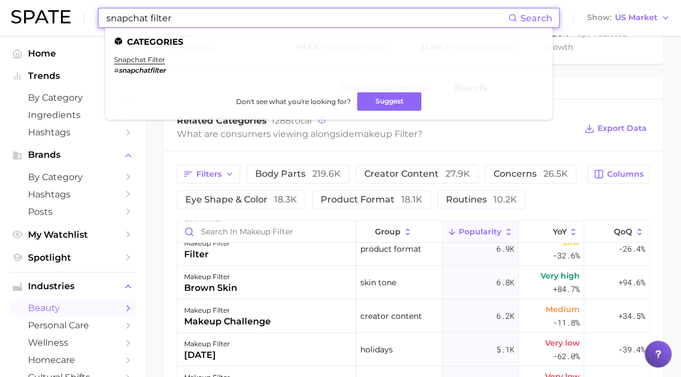
type input "snapchat filter"
click at [144, 64] on li "snapchat filter # snapchatfilter" at bounding box center [139, 64] width 51 height 19
click at [158, 55] on link "snapchat filter" at bounding box center [139, 59] width 51 height 8
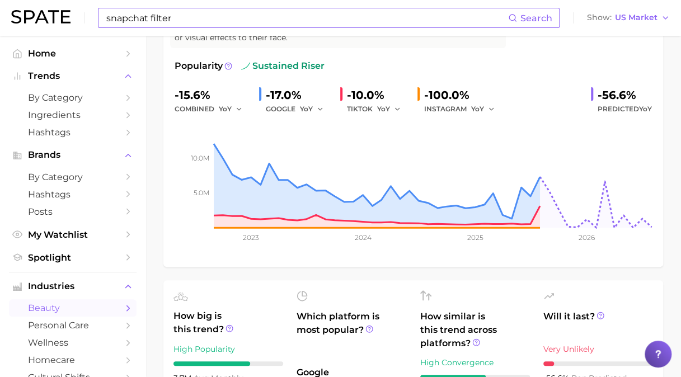
scroll to position [164, 0]
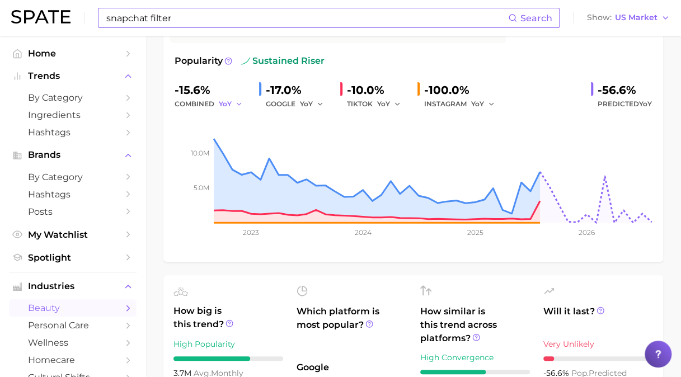
click at [233, 100] on button "YoY" at bounding box center [231, 103] width 24 height 13
click at [246, 156] on button "MoM" at bounding box center [280, 162] width 123 height 20
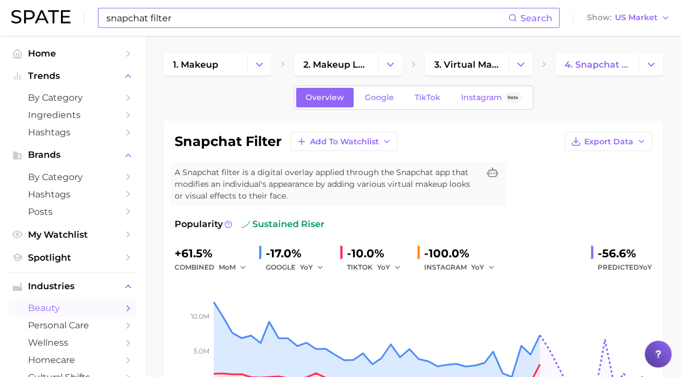
scroll to position [0, 0]
click at [425, 99] on span "TikTok" at bounding box center [428, 98] width 26 height 10
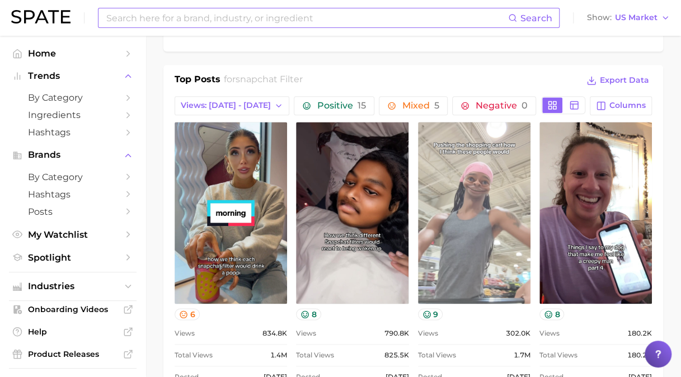
scroll to position [504, 0]
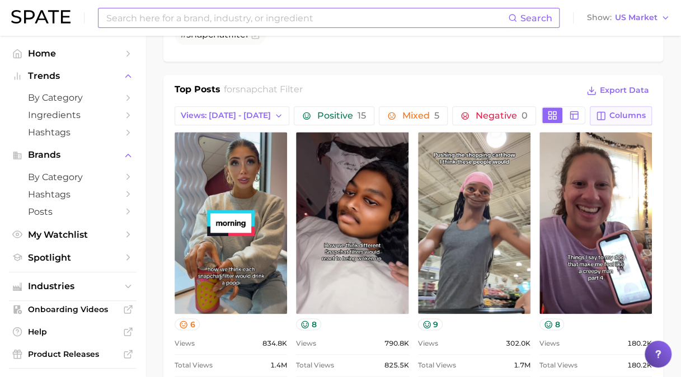
click at [624, 115] on span "Columns" at bounding box center [628, 116] width 36 height 10
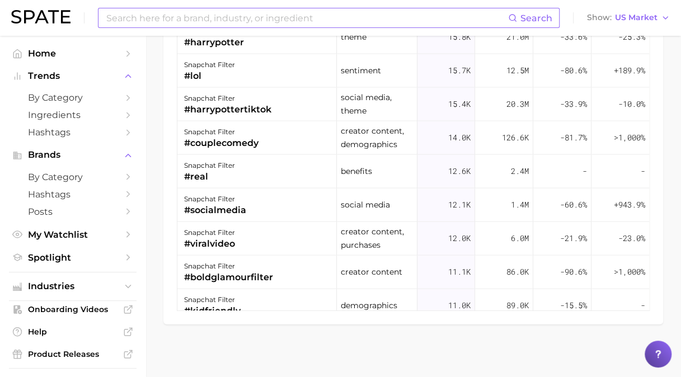
scroll to position [1063, 0]
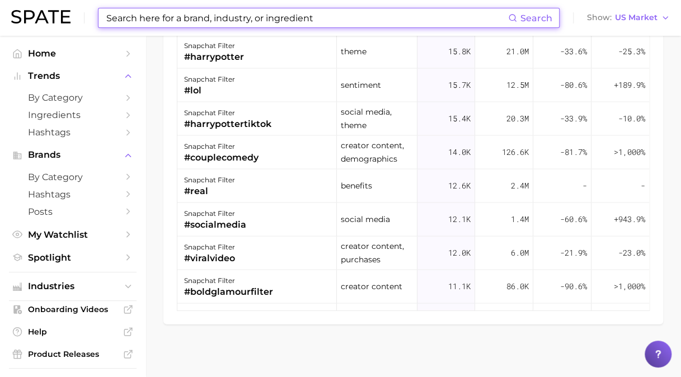
click at [274, 13] on input at bounding box center [306, 17] width 403 height 19
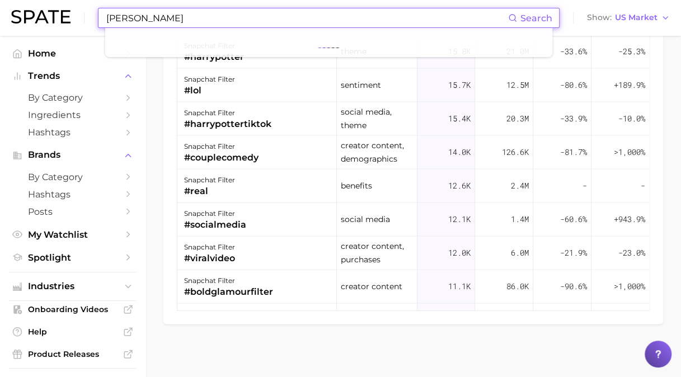
type input "shelby ann"
drag, startPoint x: 154, startPoint y: 20, endPoint x: 79, endPoint y: 4, distance: 77.1
click at [67, 12] on div "shelby ann Search Show US Market" at bounding box center [340, 18] width 659 height 36
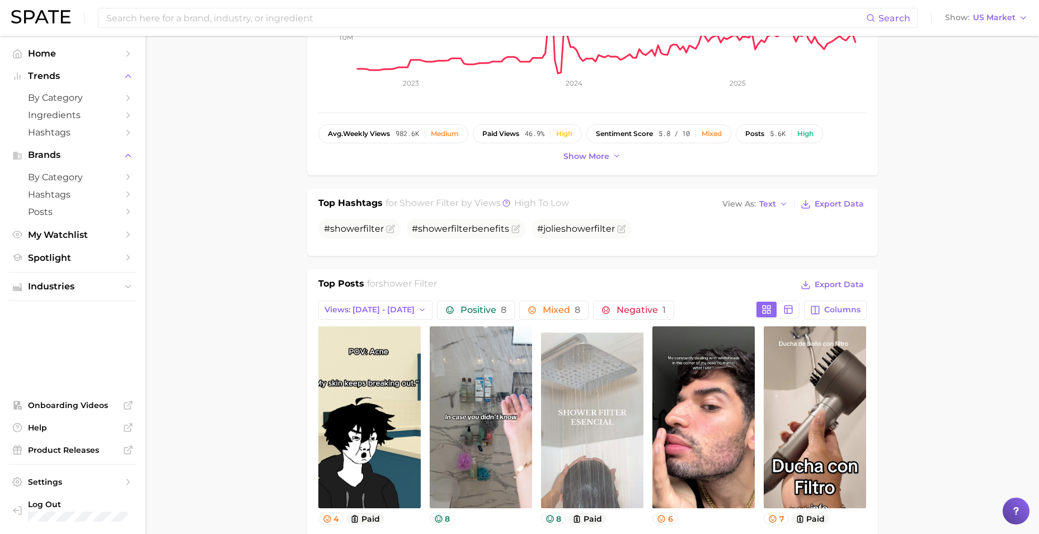
scroll to position [336, 0]
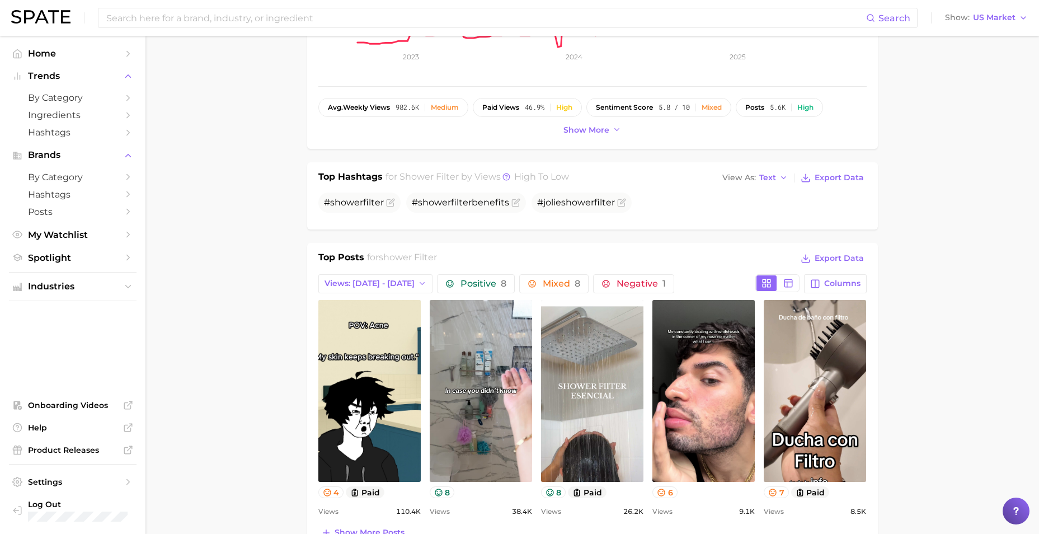
click at [386, 273] on div "Top Posts for shower filter Export Data Views: Sep 14 - 21 Positive 8 Mixed 8 N…" at bounding box center [592, 396] width 549 height 290
click at [385, 275] on button "Views: [DATE] - [DATE]" at bounding box center [375, 283] width 115 height 19
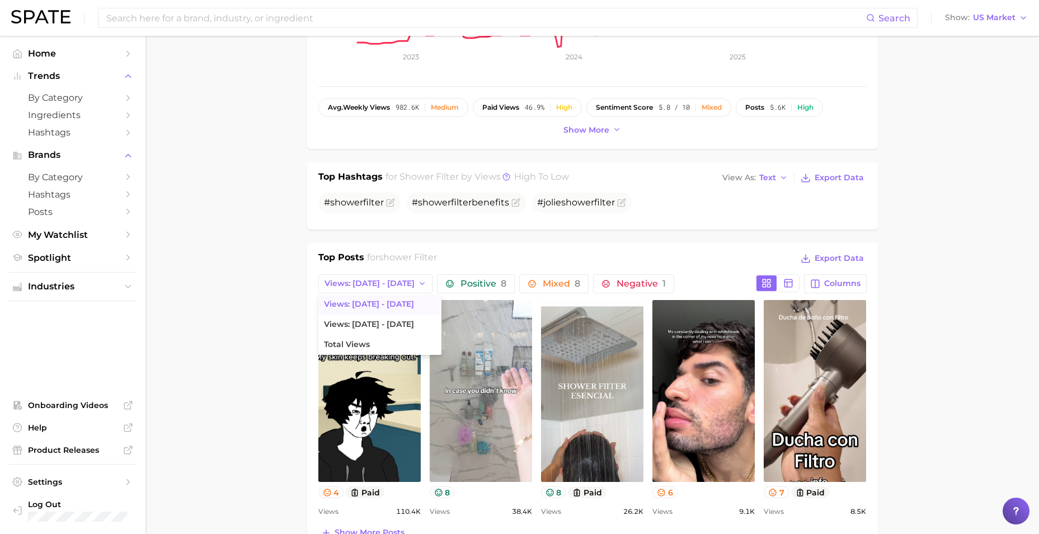
scroll to position [448, 0]
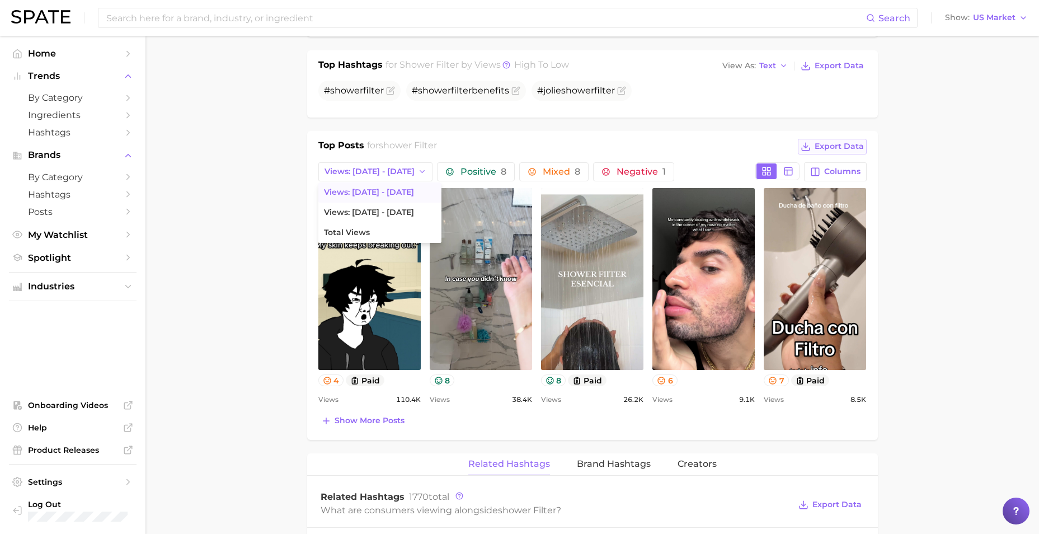
click at [835, 151] on span "Export Data" at bounding box center [839, 147] width 49 height 10
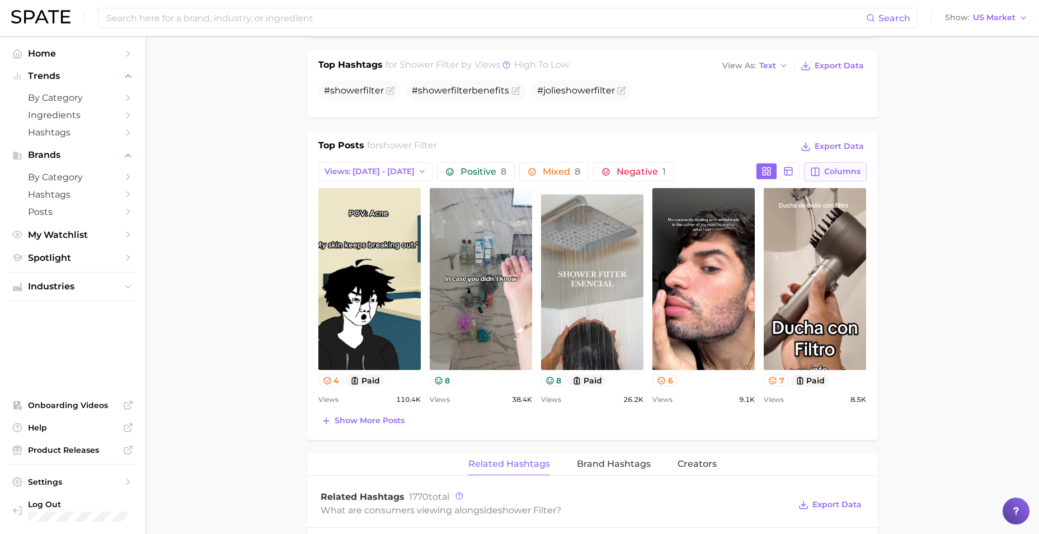
click at [837, 171] on span "Columns" at bounding box center [842, 172] width 36 height 10
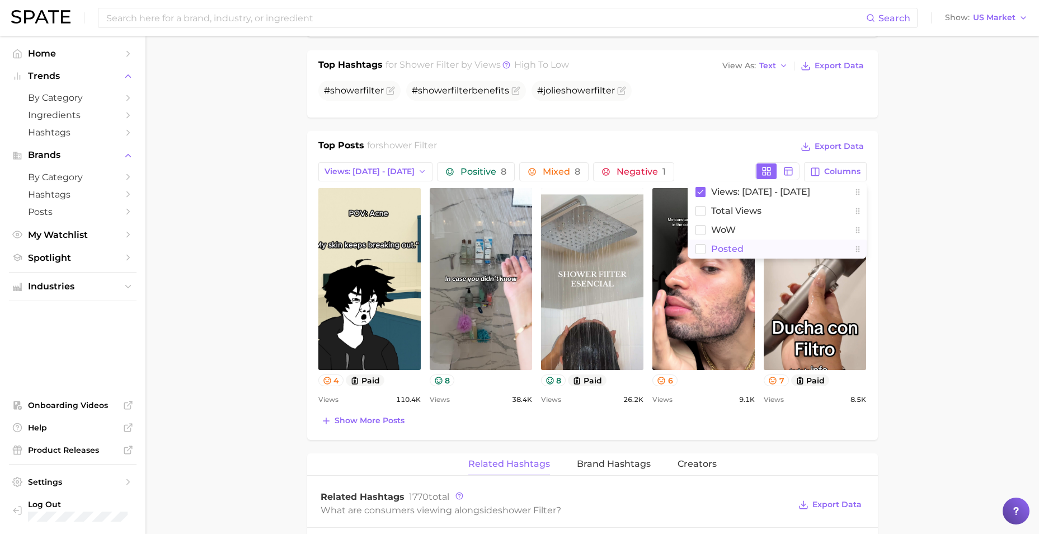
click at [737, 244] on span "Posted" at bounding box center [727, 249] width 32 height 10
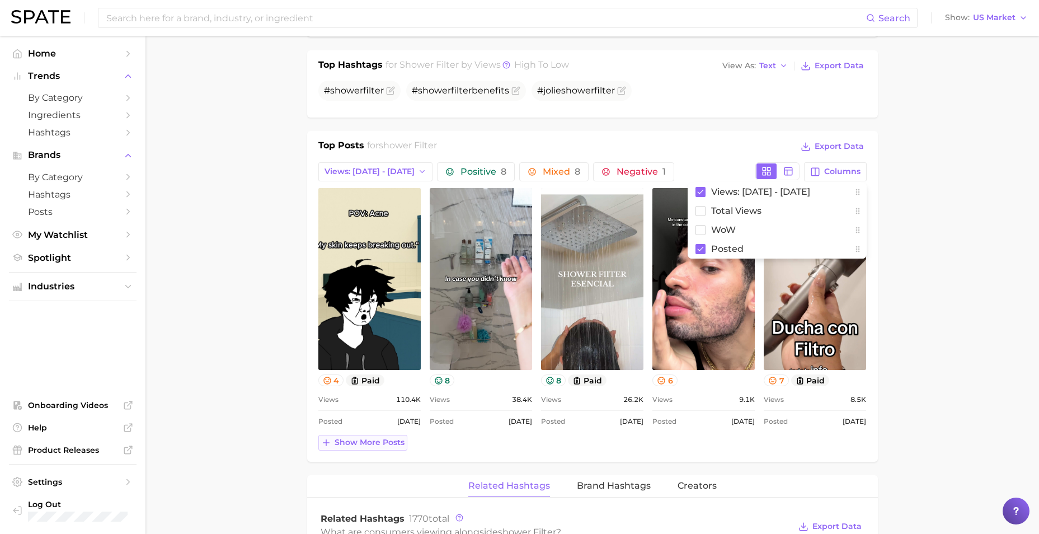
click at [381, 443] on span "Show more posts" at bounding box center [370, 443] width 70 height 10
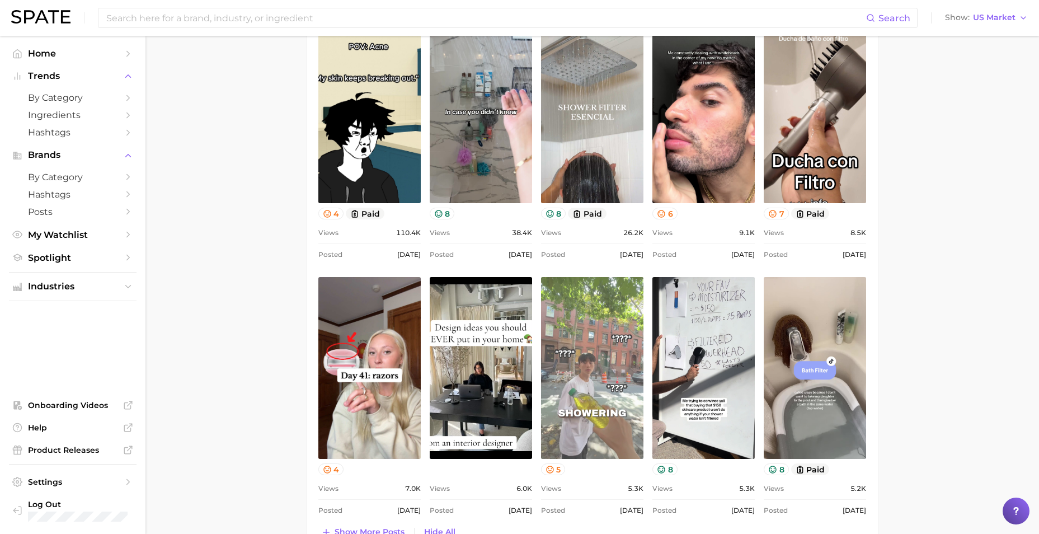
scroll to position [560, 0]
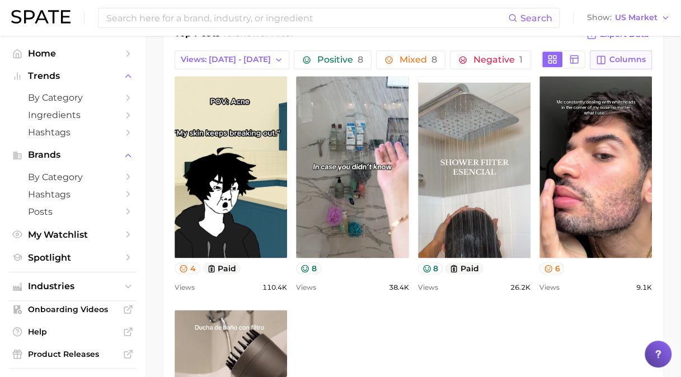
click at [625, 55] on span "Columns" at bounding box center [628, 60] width 36 height 10
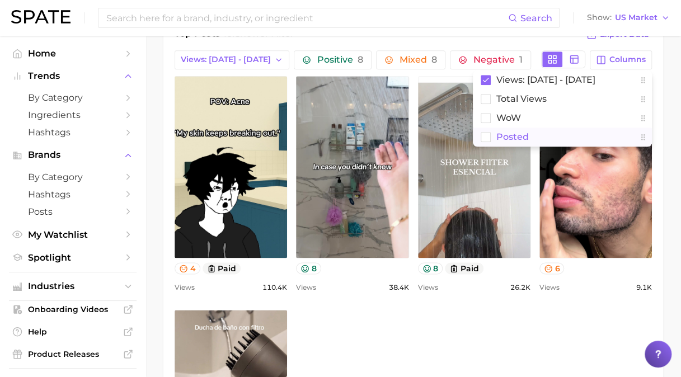
click at [505, 132] on span "Posted" at bounding box center [512, 137] width 32 height 10
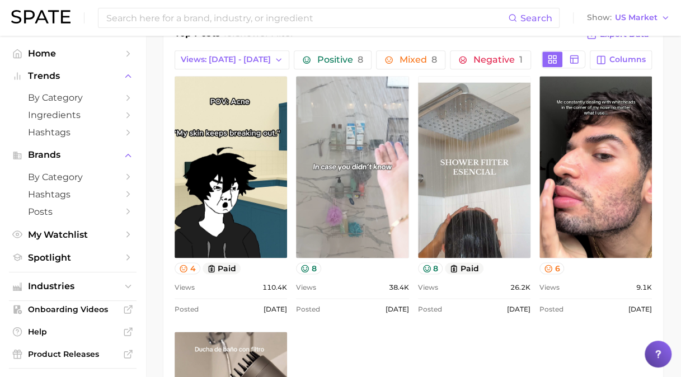
click at [351, 121] on link "view post on TikTok" at bounding box center [352, 167] width 112 height 182
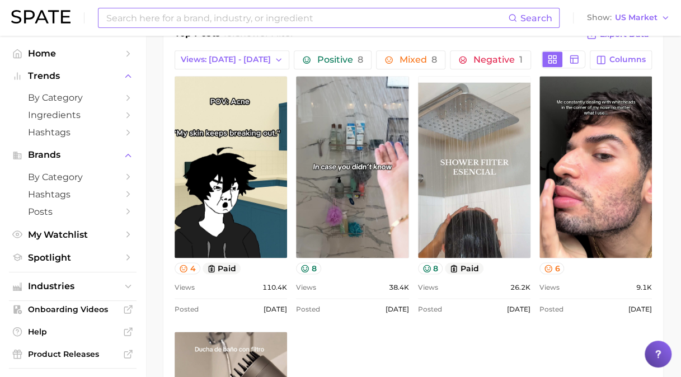
click at [245, 15] on input at bounding box center [306, 17] width 403 height 19
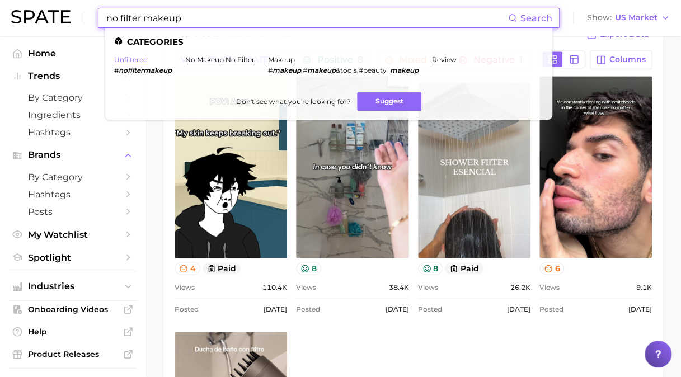
type input "no filter makeup"
drag, startPoint x: 134, startPoint y: 62, endPoint x: 247, endPoint y: 27, distance: 118.4
click at [134, 62] on link "unfiltered" at bounding box center [131, 59] width 34 height 8
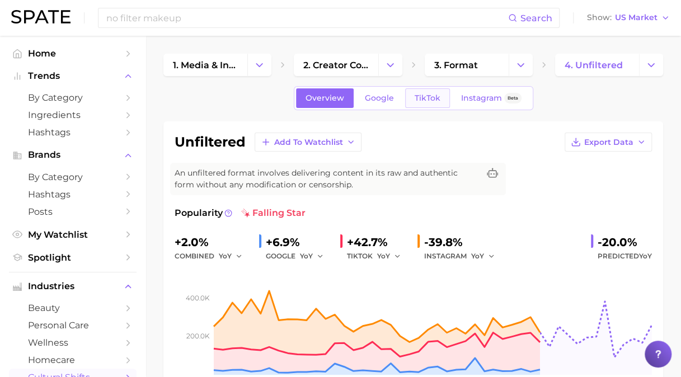
click at [432, 97] on span "TikTok" at bounding box center [428, 98] width 26 height 10
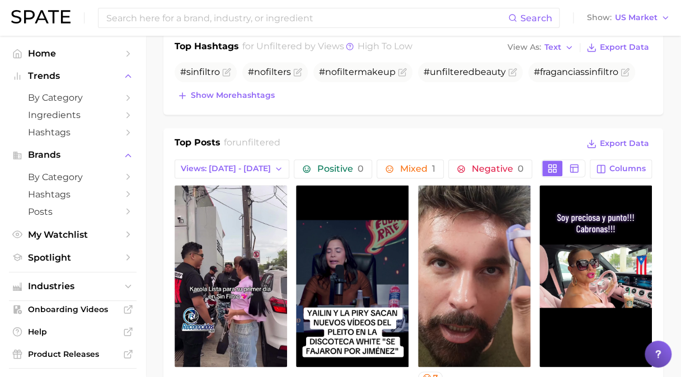
scroll to position [392, 0]
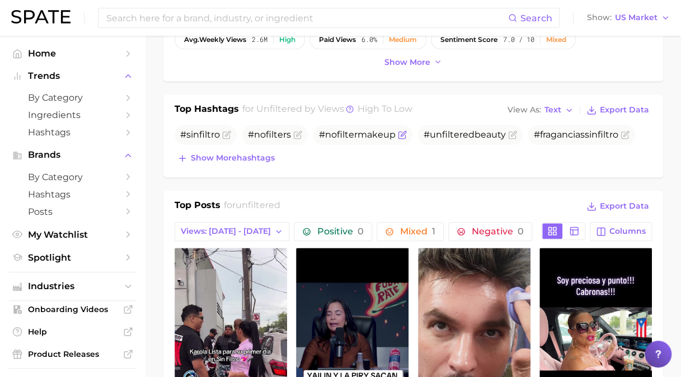
click at [340, 135] on span "#nofiltermakeup" at bounding box center [357, 134] width 77 height 11
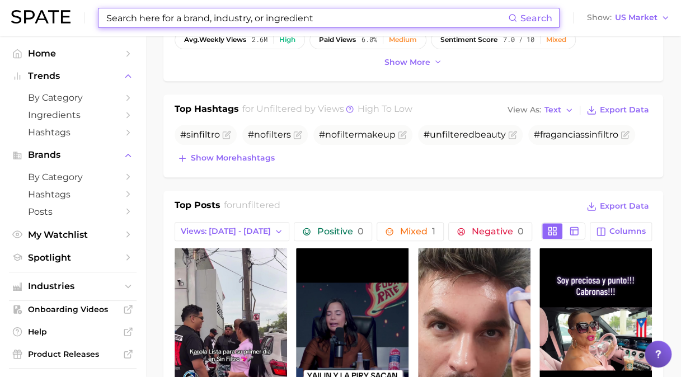
click at [261, 15] on input at bounding box center [306, 17] width 403 height 19
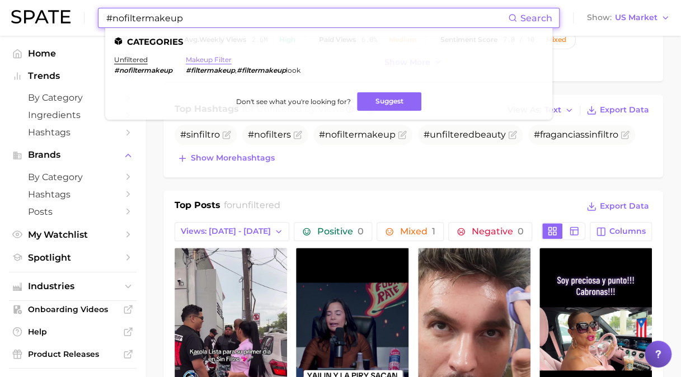
type input "#nofiltermakeup"
click at [218, 56] on link "makeup filter" at bounding box center [209, 59] width 46 height 8
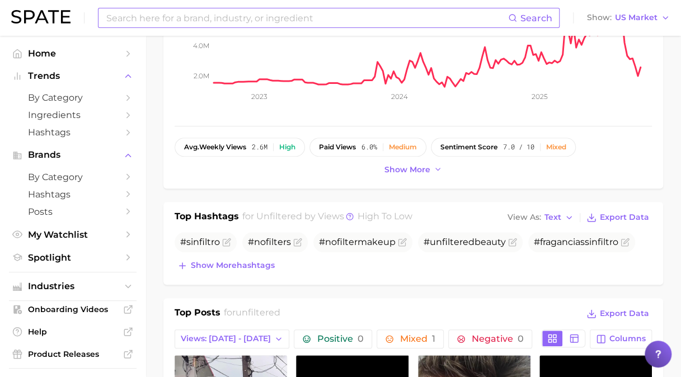
scroll to position [224, 0]
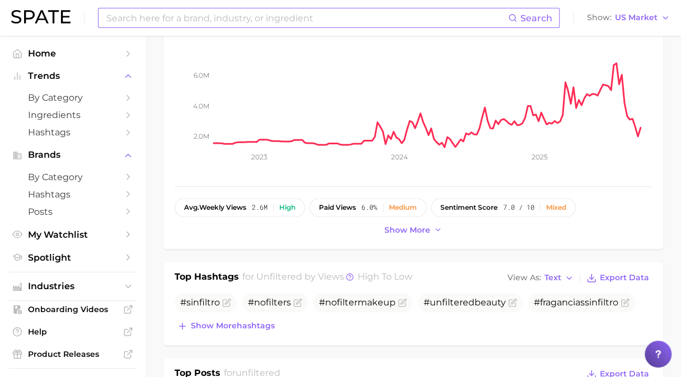
click at [368, 20] on input at bounding box center [306, 17] width 403 height 19
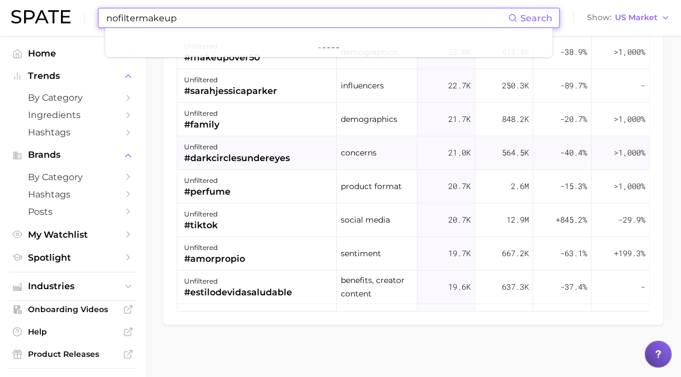
scroll to position [1287, 0]
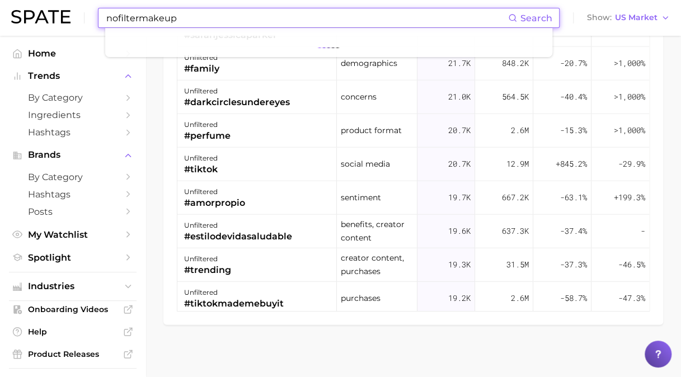
drag, startPoint x: 212, startPoint y: 17, endPoint x: 6, endPoint y: 4, distance: 205.8
click at [5, 7] on header "nofiltermakeup Search Show US Market" at bounding box center [340, 18] width 681 height 36
click at [190, 15] on input "nofiltermakeup" at bounding box center [306, 17] width 403 height 19
drag, startPoint x: 104, startPoint y: 18, endPoint x: 34, endPoint y: 6, distance: 71.1
click at [30, 15] on div "nofiltermakeup Search Show US Market" at bounding box center [340, 18] width 659 height 36
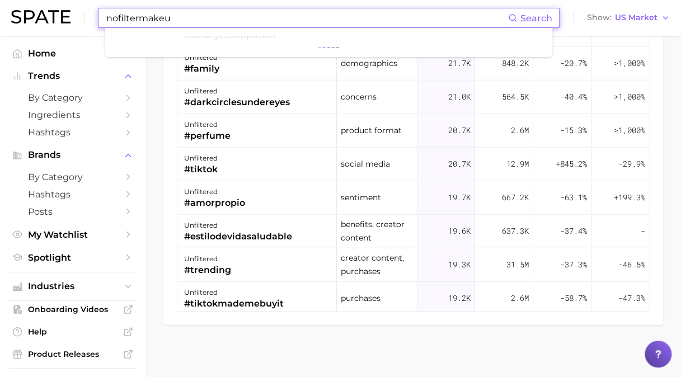
type input "nofiltermakeup"
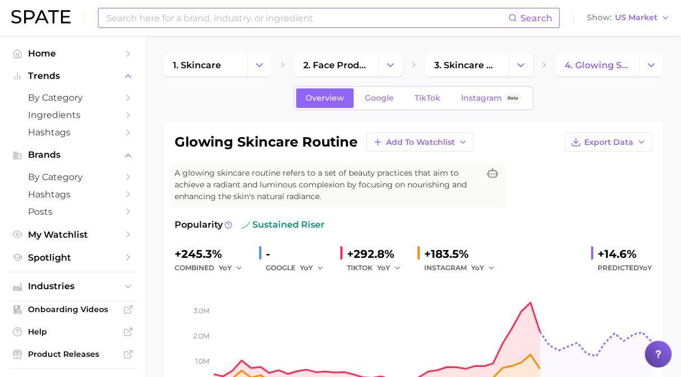
click at [242, 22] on input at bounding box center [306, 17] width 403 height 19
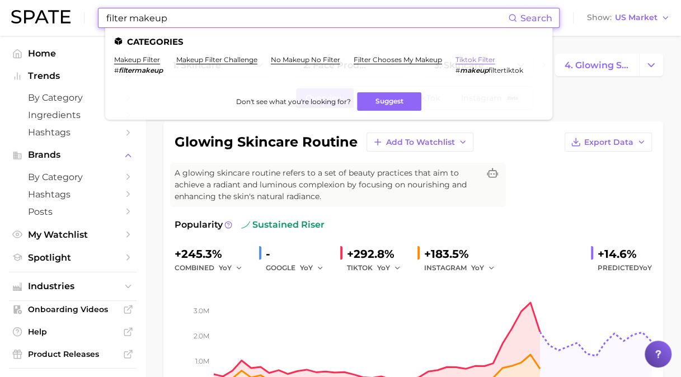
type input "filter makeup"
drag, startPoint x: 152, startPoint y: 64, endPoint x: 118, endPoint y: 57, distance: 35.3
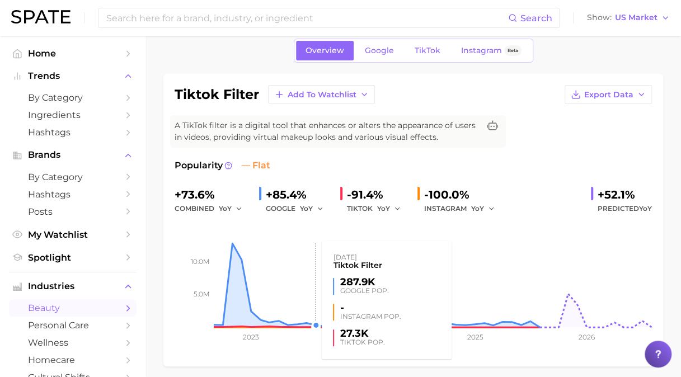
scroll to position [56, 0]
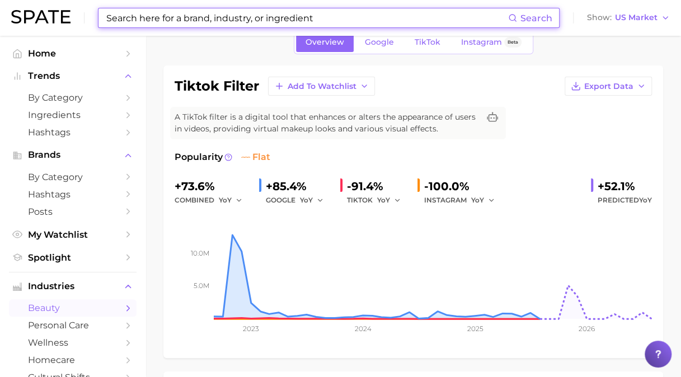
click at [249, 12] on input at bounding box center [306, 17] width 403 height 19
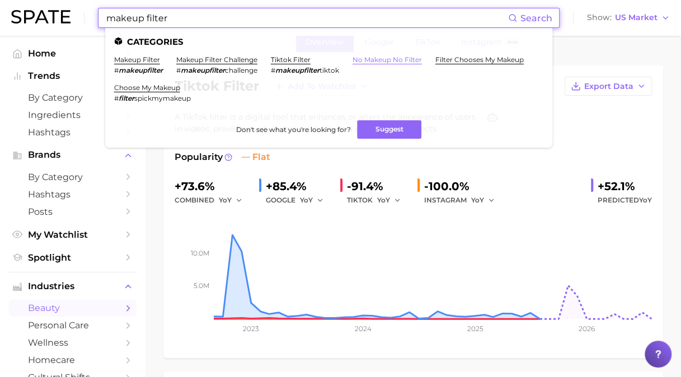
click at [381, 59] on link "no makeup no filter" at bounding box center [387, 59] width 69 height 8
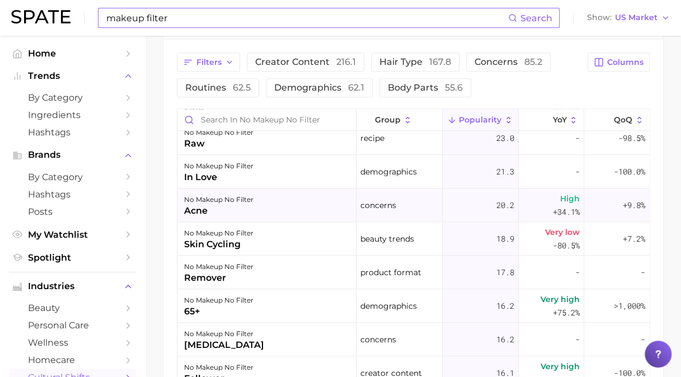
scroll to position [336, 0]
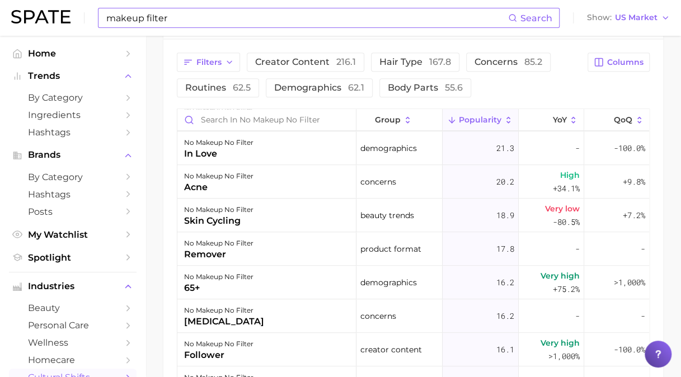
click at [217, 10] on input "makeup filter" at bounding box center [306, 17] width 403 height 19
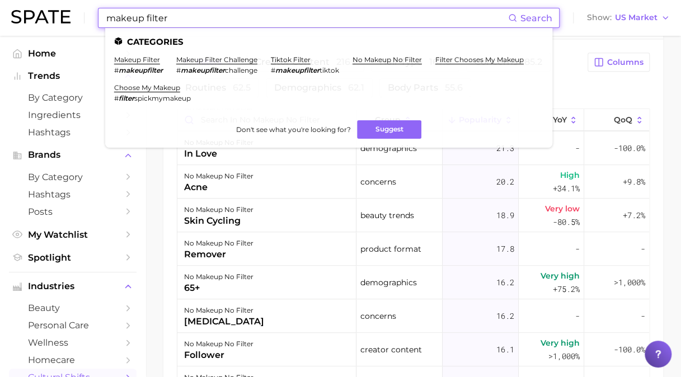
drag, startPoint x: 34, startPoint y: 11, endPoint x: 0, endPoint y: 1, distance: 35.2
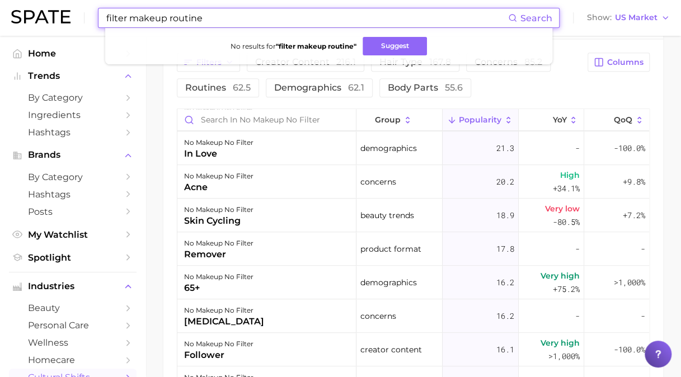
drag, startPoint x: 129, startPoint y: 18, endPoint x: 47, endPoint y: 20, distance: 81.7
click at [47, 20] on div "filter makeup routine Search No results for " filter makeup routine " Suggest S…" at bounding box center [340, 18] width 659 height 36
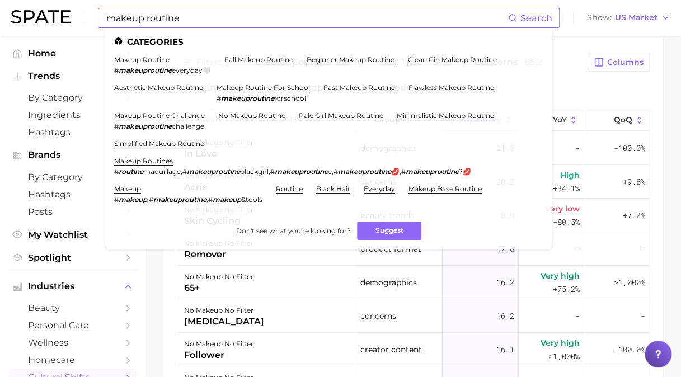
click at [237, 21] on input "makeup routine" at bounding box center [306, 17] width 403 height 19
drag, startPoint x: 201, startPoint y: 34, endPoint x: 79, endPoint y: 57, distance: 124.8
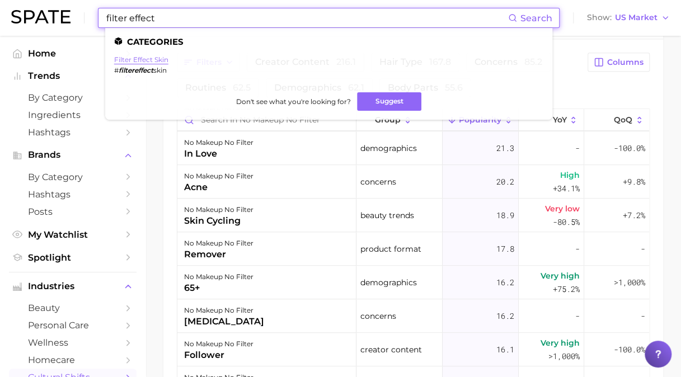
type input "filter effect"
drag, startPoint x: 163, startPoint y: 62, endPoint x: 176, endPoint y: 66, distance: 12.9
click at [163, 62] on link "filter effect skin" at bounding box center [141, 59] width 54 height 8
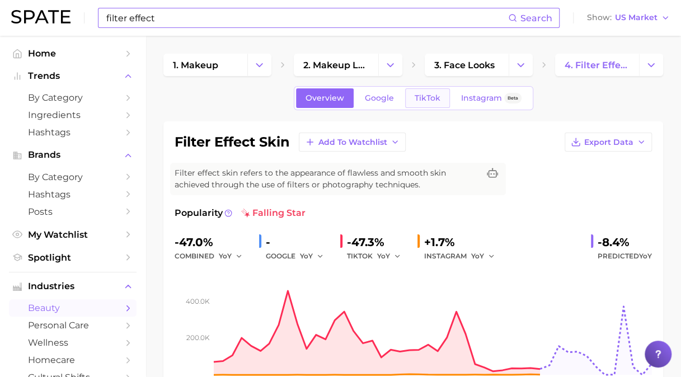
click at [434, 93] on span "TikTok" at bounding box center [428, 98] width 26 height 10
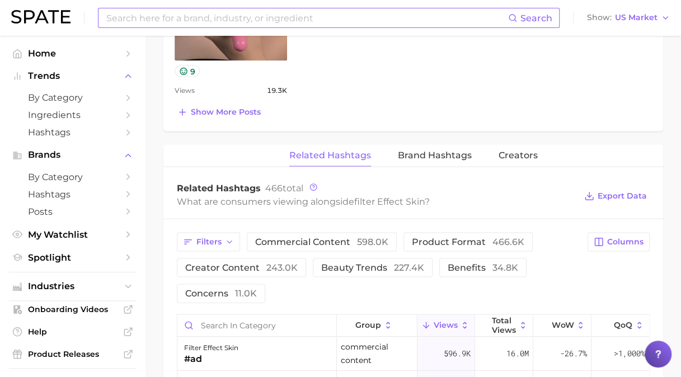
scroll to position [1007, 0]
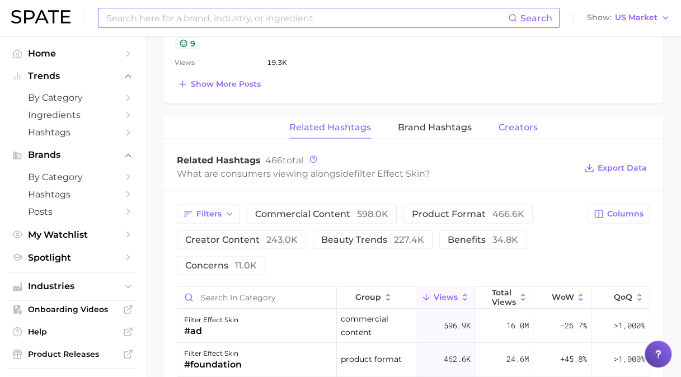
click at [516, 118] on button "Creators" at bounding box center [518, 127] width 39 height 22
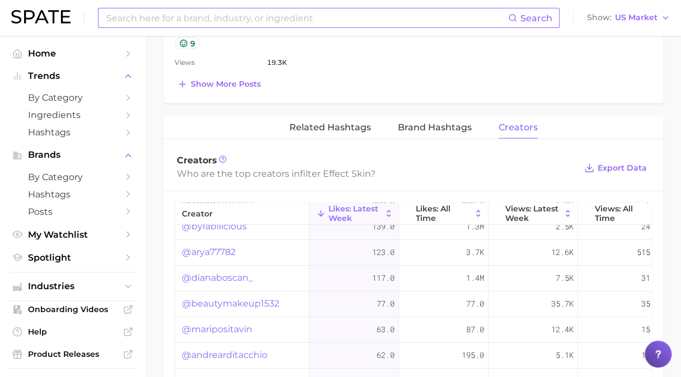
scroll to position [112, 0]
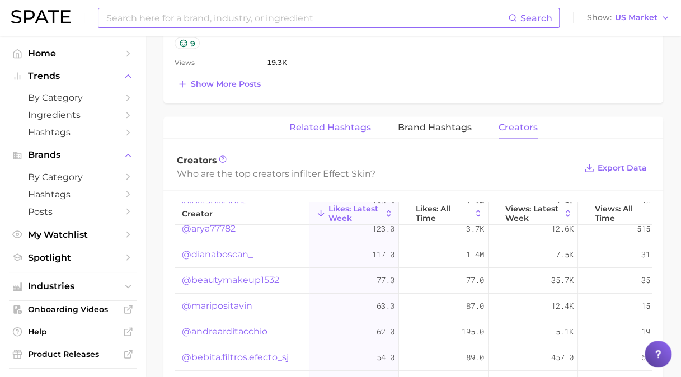
click at [344, 124] on span "Related Hashtags" at bounding box center [330, 127] width 82 height 10
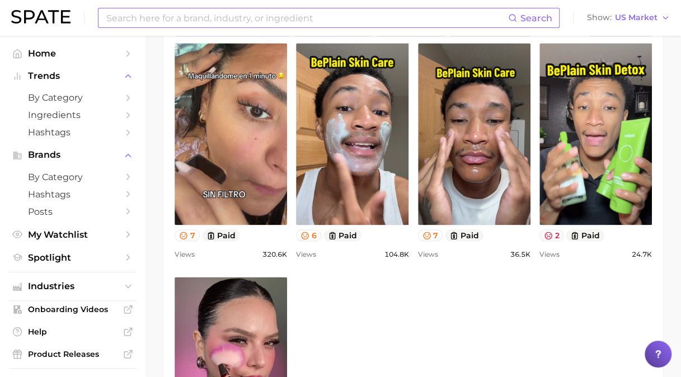
scroll to position [504, 0]
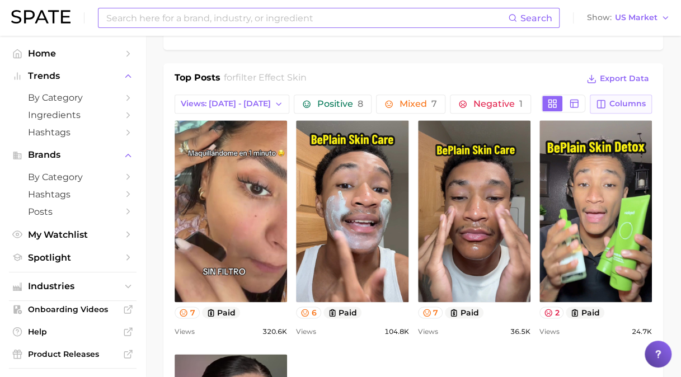
drag, startPoint x: 624, startPoint y: 98, endPoint x: 616, endPoint y: 103, distance: 9.3
click at [624, 99] on span "Columns" at bounding box center [628, 104] width 36 height 10
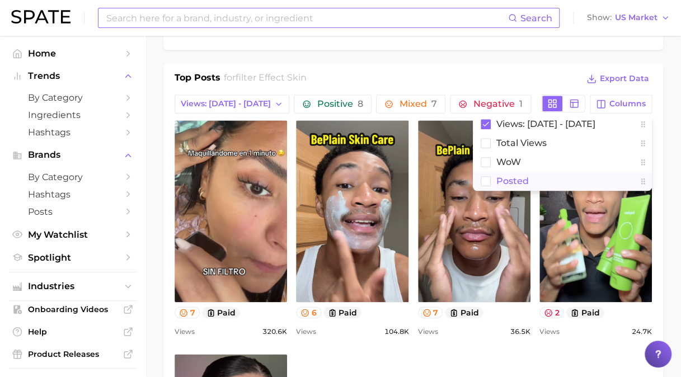
click at [505, 176] on span "Posted" at bounding box center [512, 181] width 32 height 10
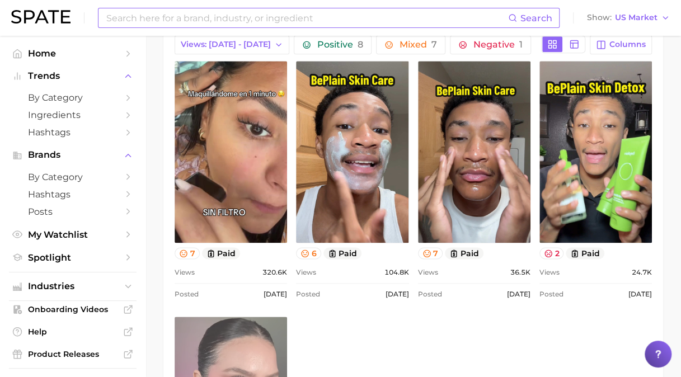
scroll to position [784, 0]
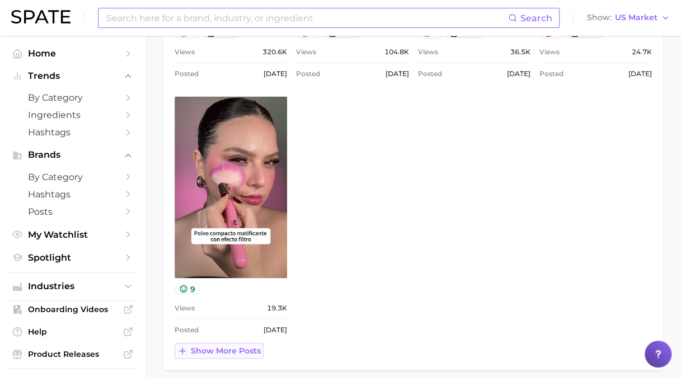
click at [199, 349] on span "Show more posts" at bounding box center [226, 351] width 70 height 10
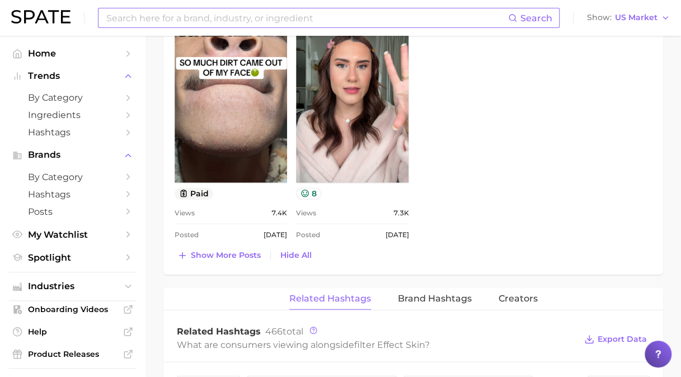
scroll to position [1287, 0]
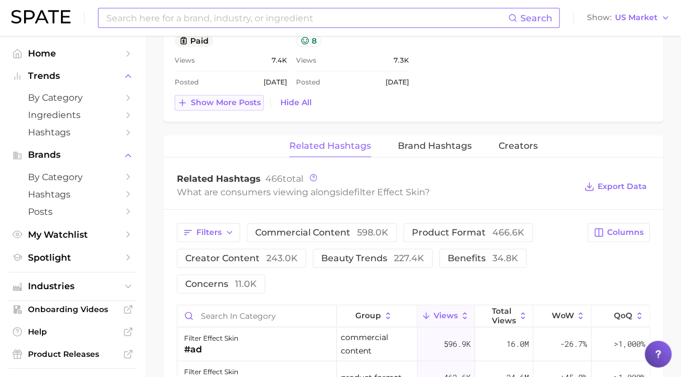
click at [214, 98] on span "Show more posts" at bounding box center [226, 103] width 70 height 10
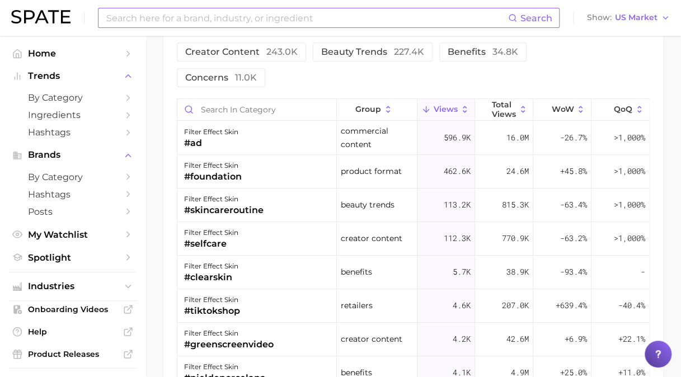
scroll to position [0, 0]
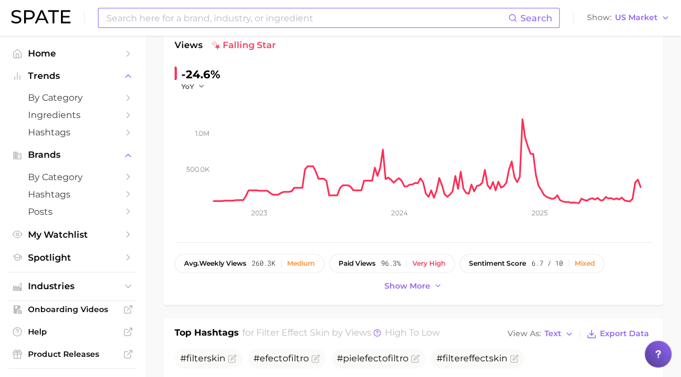
drag, startPoint x: 258, startPoint y: 21, endPoint x: 264, endPoint y: 11, distance: 11.8
click at [258, 21] on input at bounding box center [306, 17] width 403 height 19
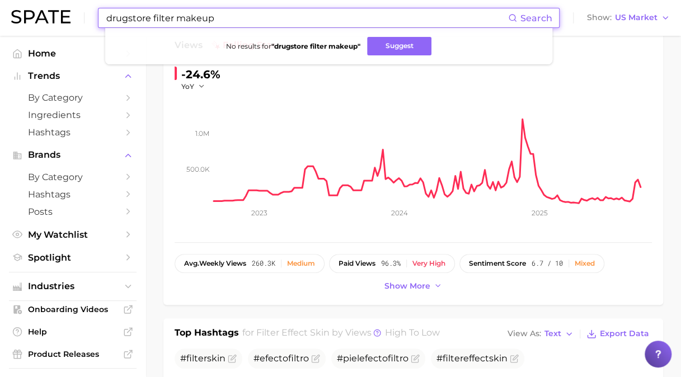
drag, startPoint x: 151, startPoint y: 20, endPoint x: 54, endPoint y: 2, distance: 99.1
click at [54, 2] on div "drugstore filter makeup Search No results for " drugstore filter makeup " Sugge…" at bounding box center [340, 18] width 659 height 36
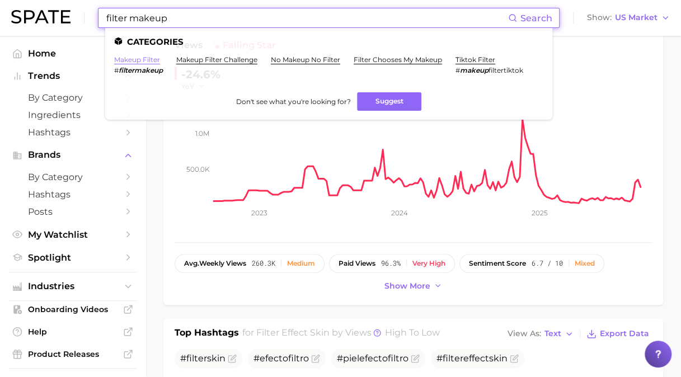
type input "filter makeup"
click at [143, 62] on link "makeup filter" at bounding box center [137, 59] width 46 height 8
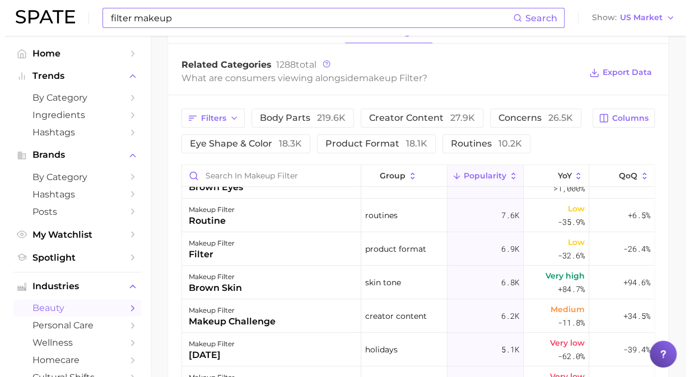
scroll to position [280, 0]
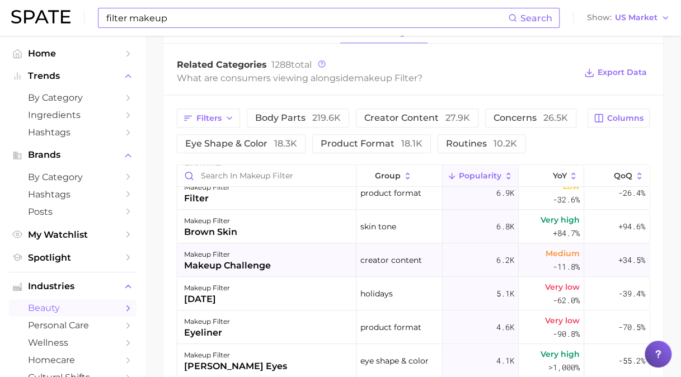
click at [268, 264] on div "makeup challenge" at bounding box center [227, 265] width 87 height 13
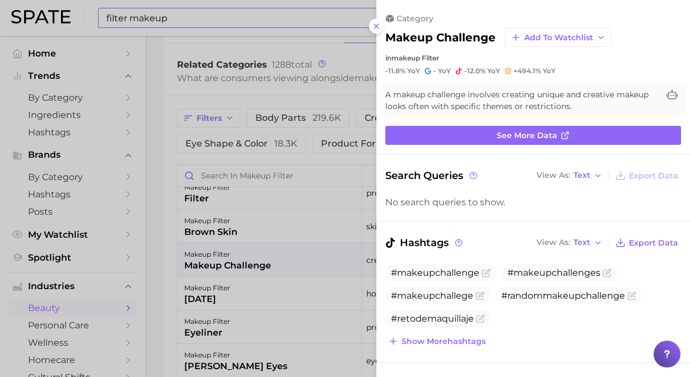
scroll to position [0, 0]
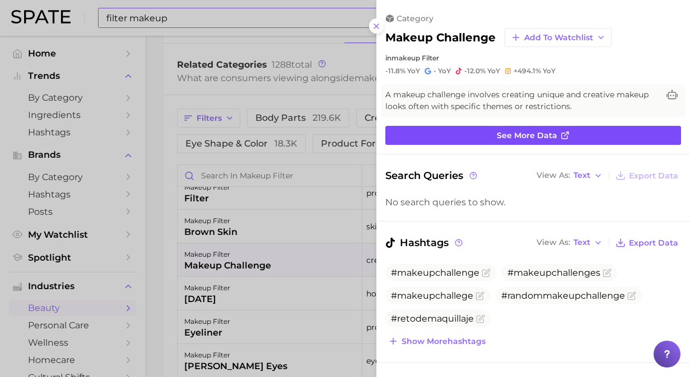
click at [564, 132] on line at bounding box center [566, 134] width 4 height 4
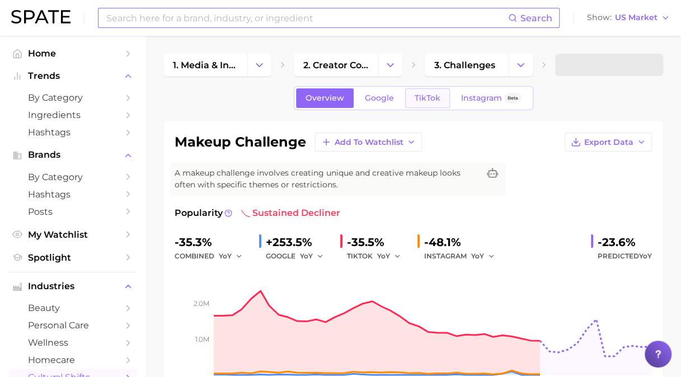
click at [428, 95] on span "TikTok" at bounding box center [428, 98] width 26 height 10
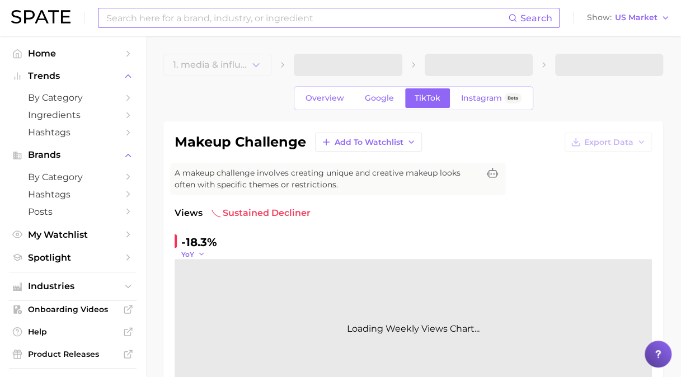
click at [199, 254] on icon "button" at bounding box center [202, 254] width 8 height 8
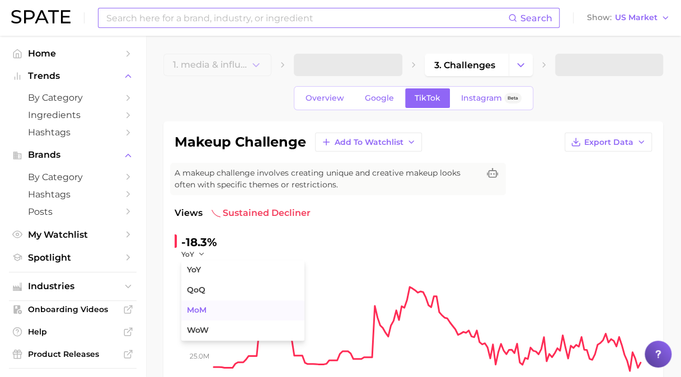
click at [209, 315] on button "MoM" at bounding box center [242, 311] width 123 height 20
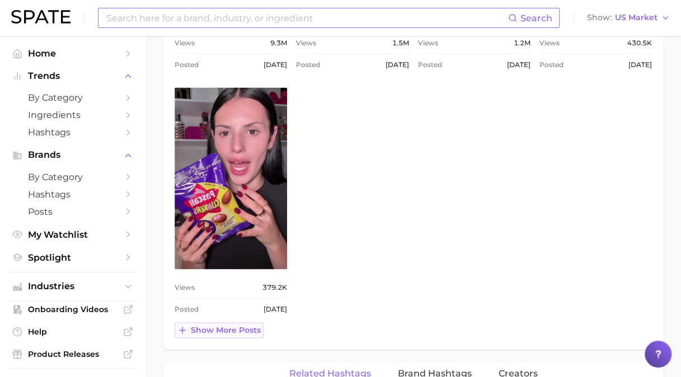
scroll to position [896, 0]
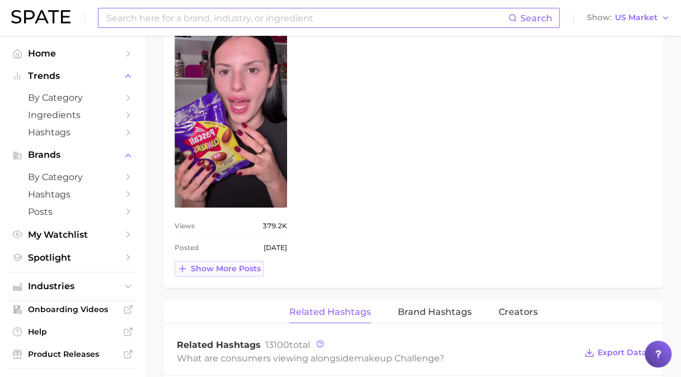
click at [204, 268] on span "Show more posts" at bounding box center [226, 269] width 70 height 10
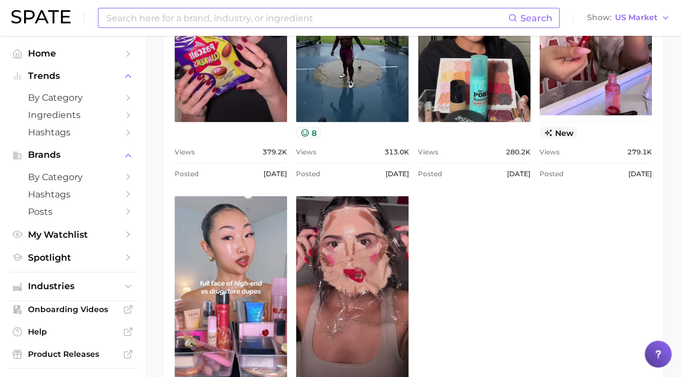
scroll to position [1007, 0]
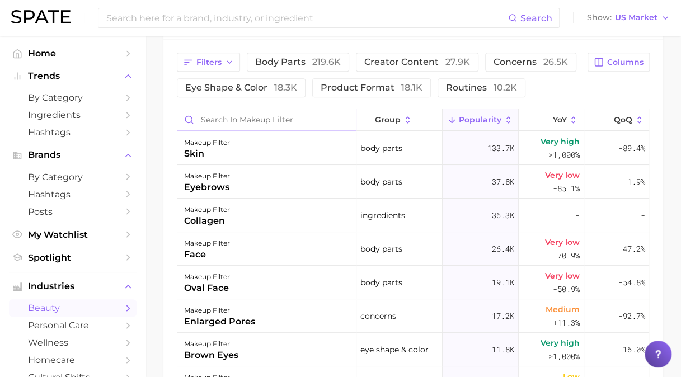
scroll to position [280, 0]
